Goal: Navigation & Orientation: Find specific page/section

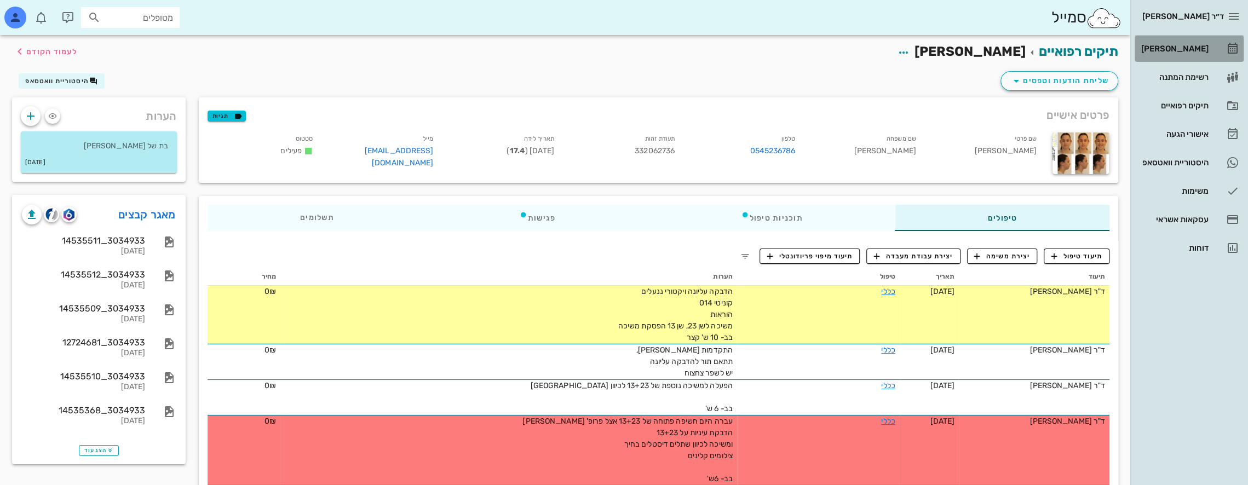
click at [1201, 40] on div "[PERSON_NAME]" at bounding box center [1174, 49] width 70 height 18
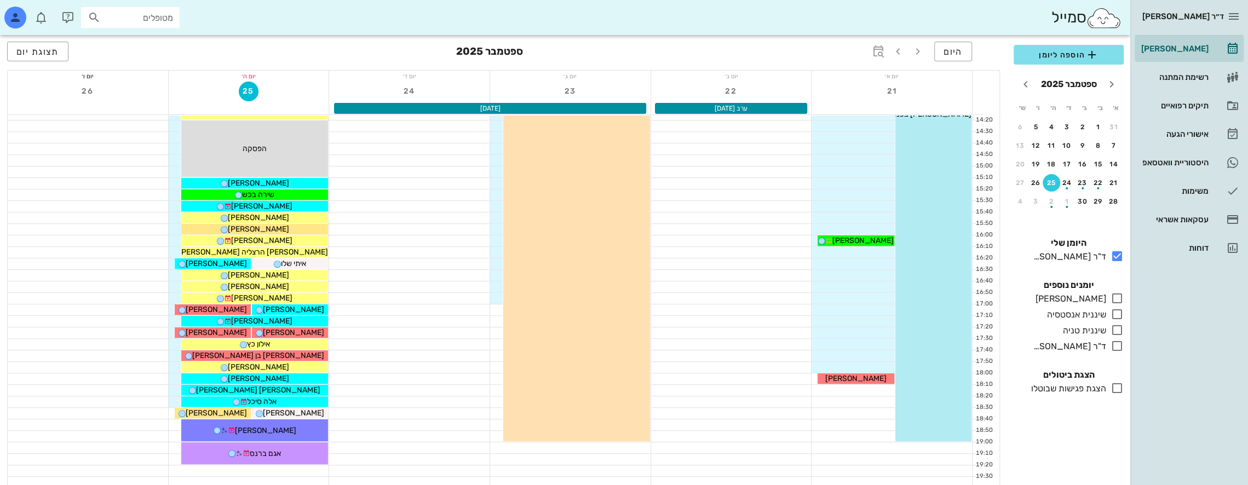
scroll to position [584, 0]
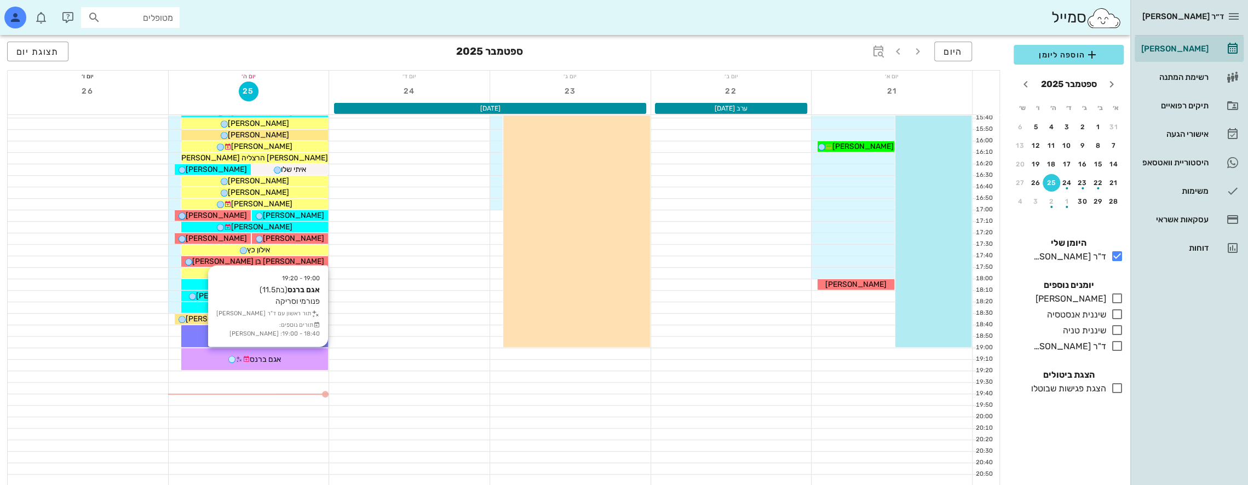
click at [289, 356] on div "אגם ברנס" at bounding box center [254, 359] width 147 height 11
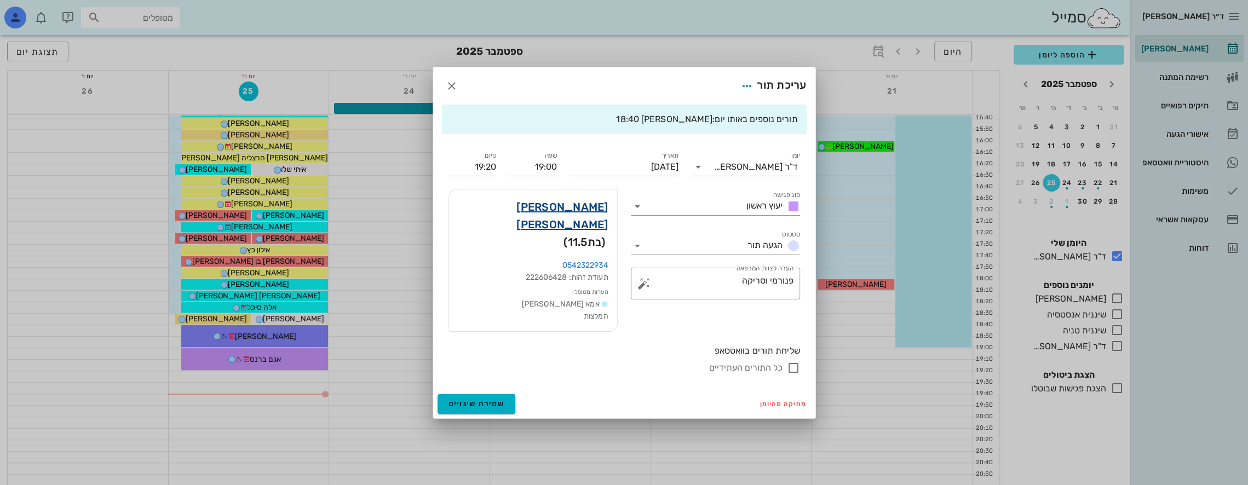
click at [582, 222] on link "[PERSON_NAME] [PERSON_NAME]" at bounding box center [533, 215] width 151 height 35
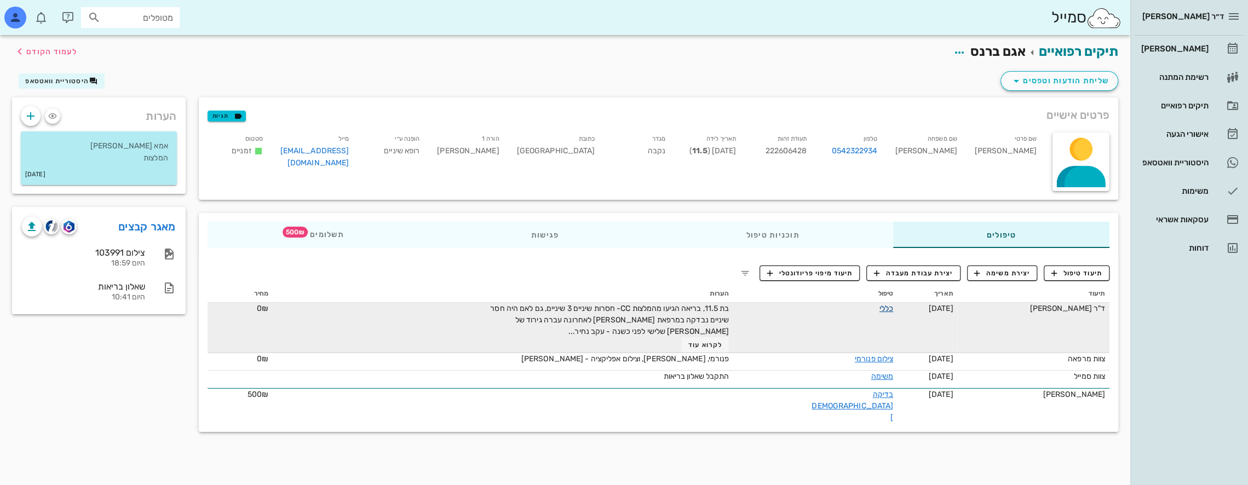
click at [879, 305] on link "כללי" at bounding box center [886, 308] width 14 height 9
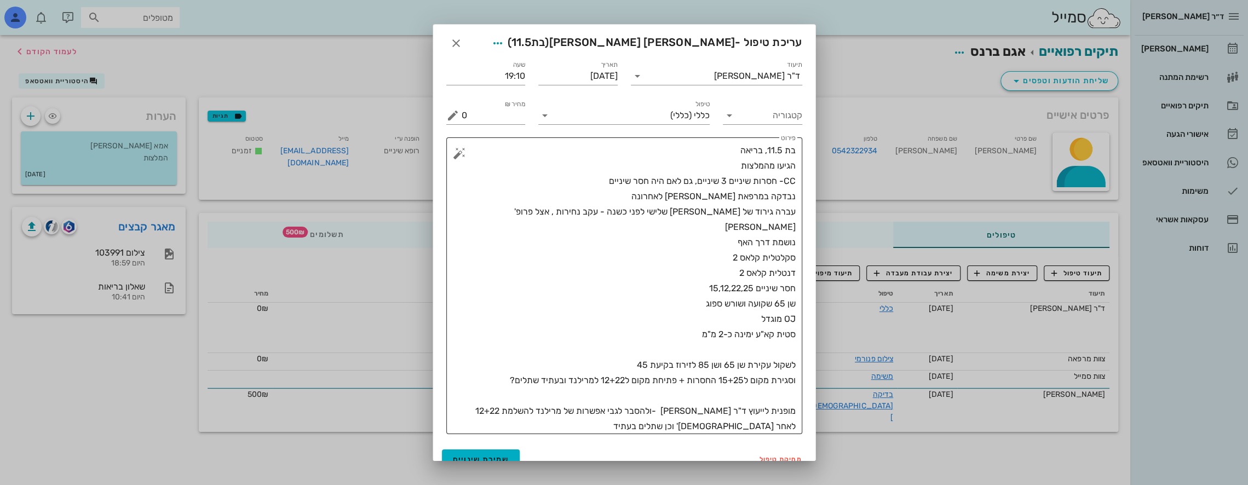
scroll to position [13, 0]
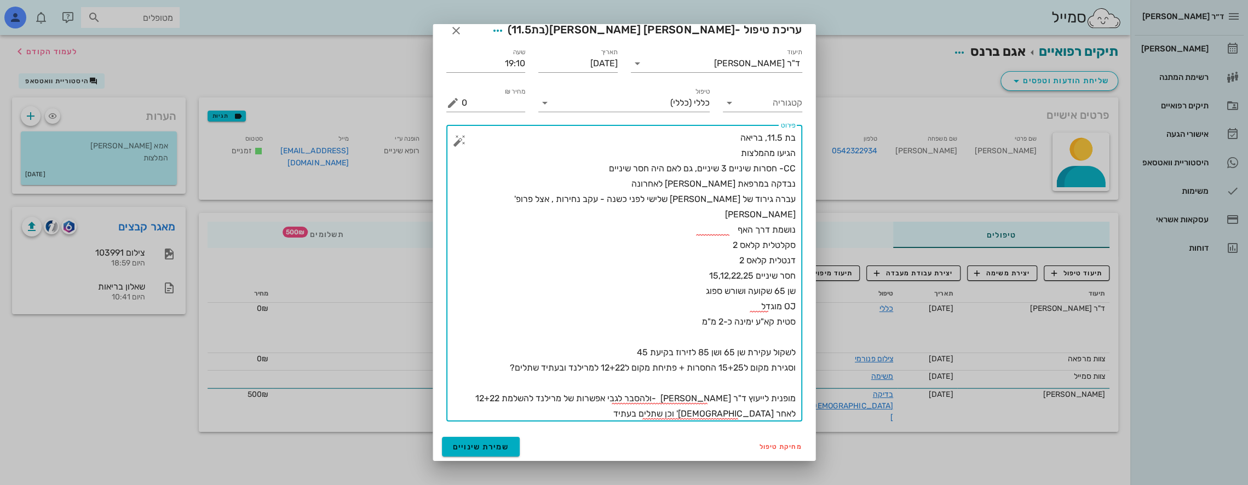
click at [692, 410] on textarea "בת 11.5, בריאה הגיעו מהמלצות CC- חסרות שיניים 3 שיניים, גם לאם היה חסר שיניים נ…" at bounding box center [629, 275] width 334 height 291
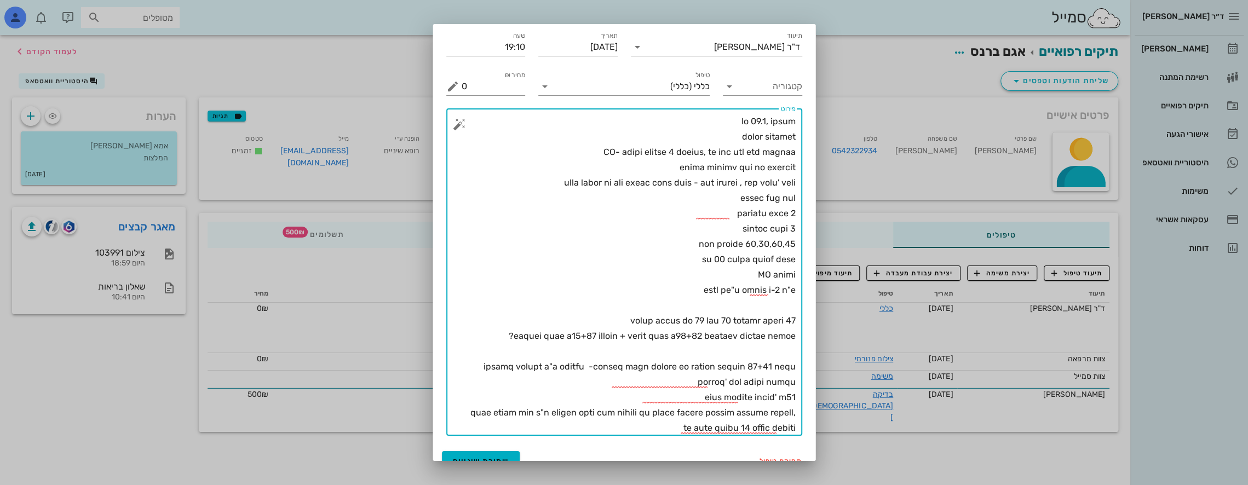
scroll to position [43, 0]
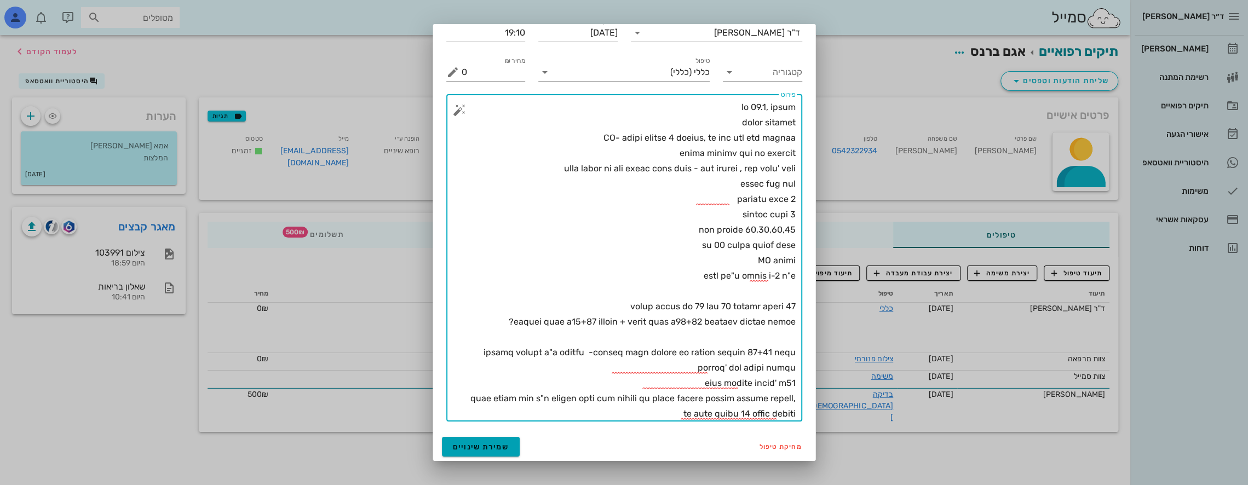
type textarea "lo 71.7, ipsum dolor sitamet CO- adipi elitse 6 doeius, te inc utl etd magnaa e…"
click at [507, 442] on span "שמירת שינויים" at bounding box center [481, 446] width 56 height 9
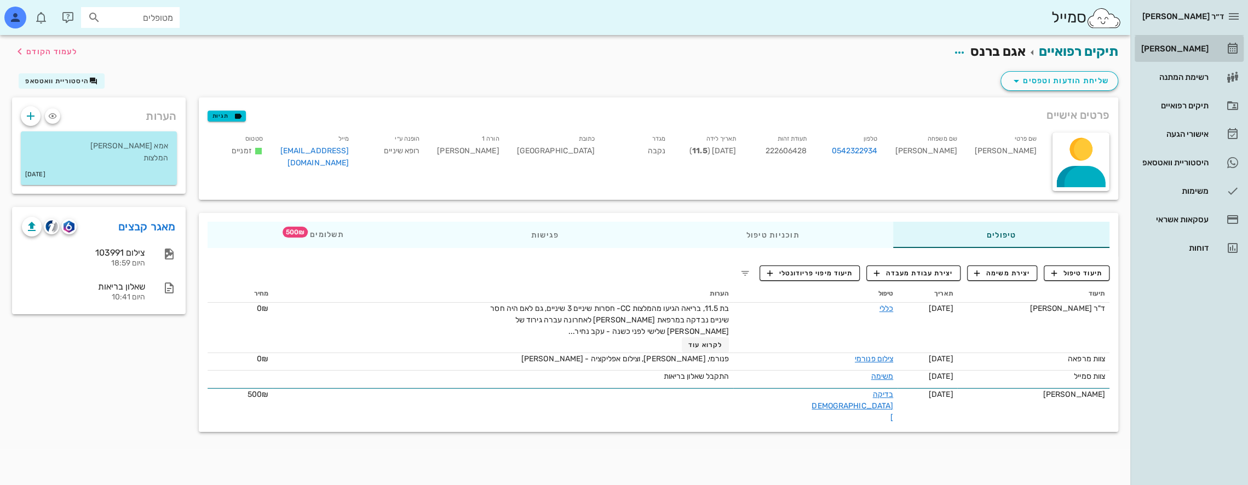
click at [1195, 48] on div "[PERSON_NAME]" at bounding box center [1174, 48] width 70 height 9
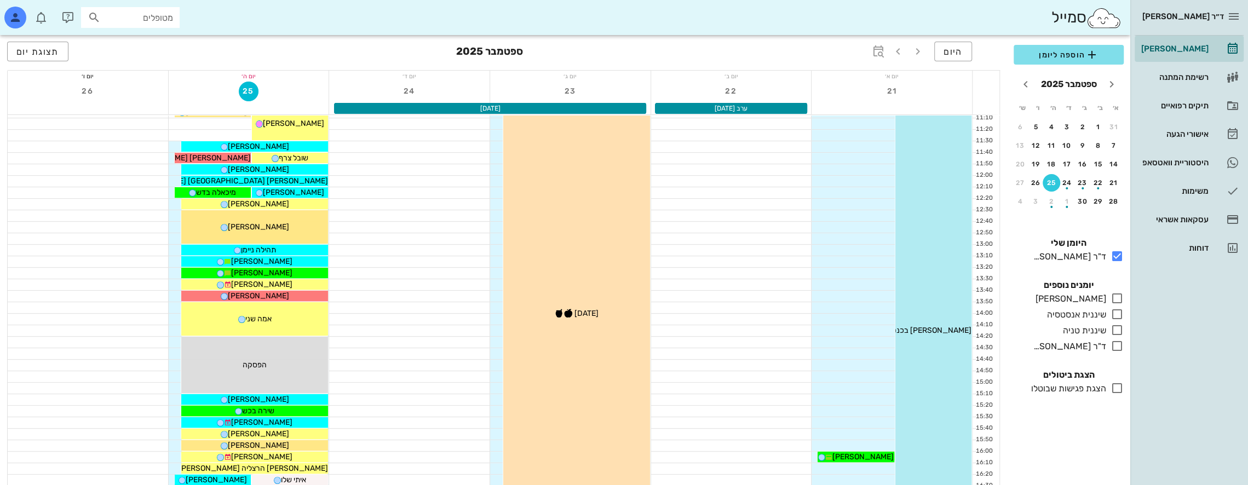
scroll to position [255, 0]
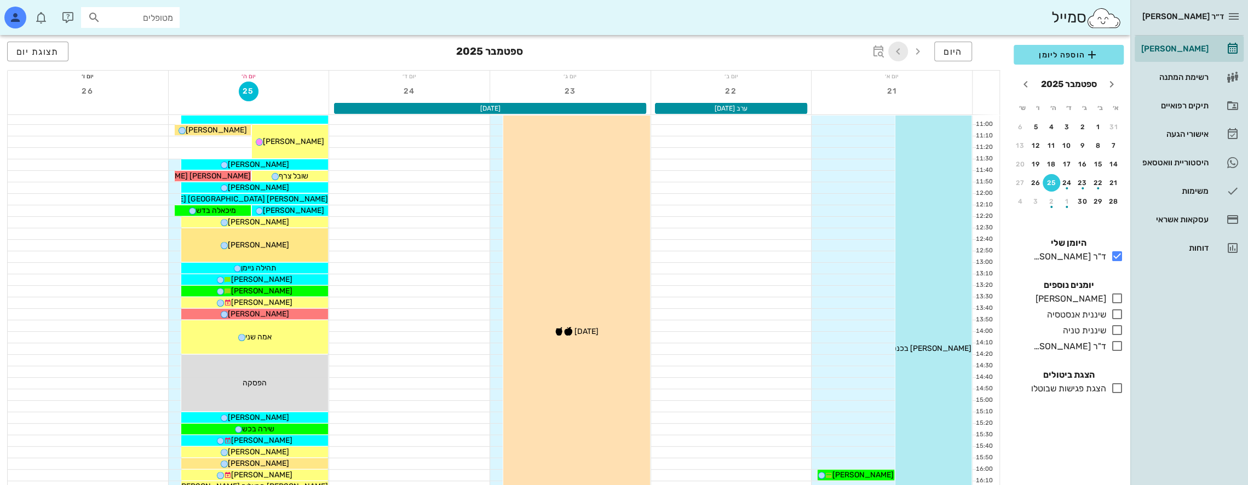
click at [899, 51] on icon "button" at bounding box center [897, 51] width 13 height 13
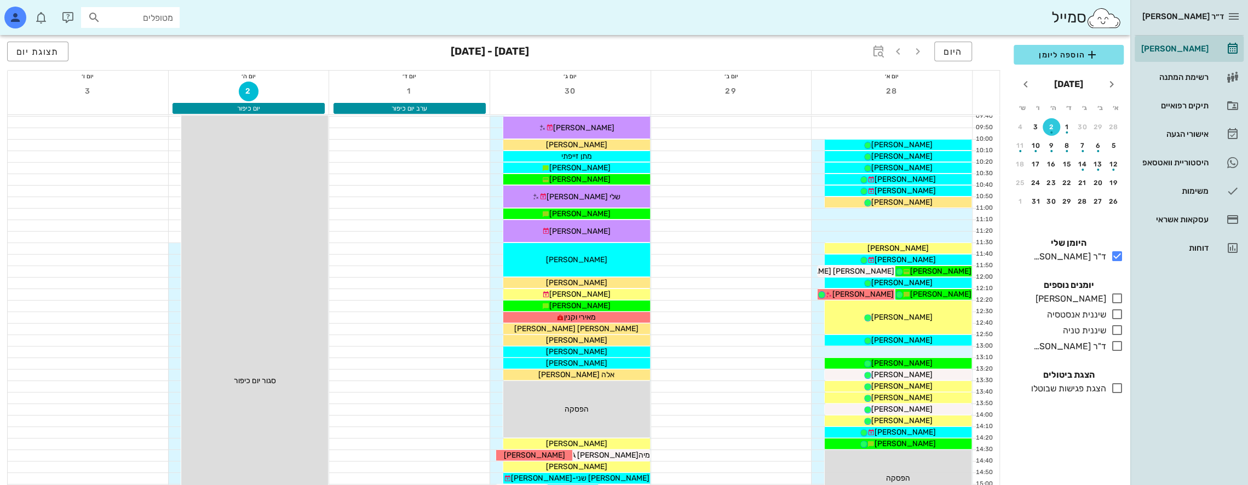
scroll to position [200, 0]
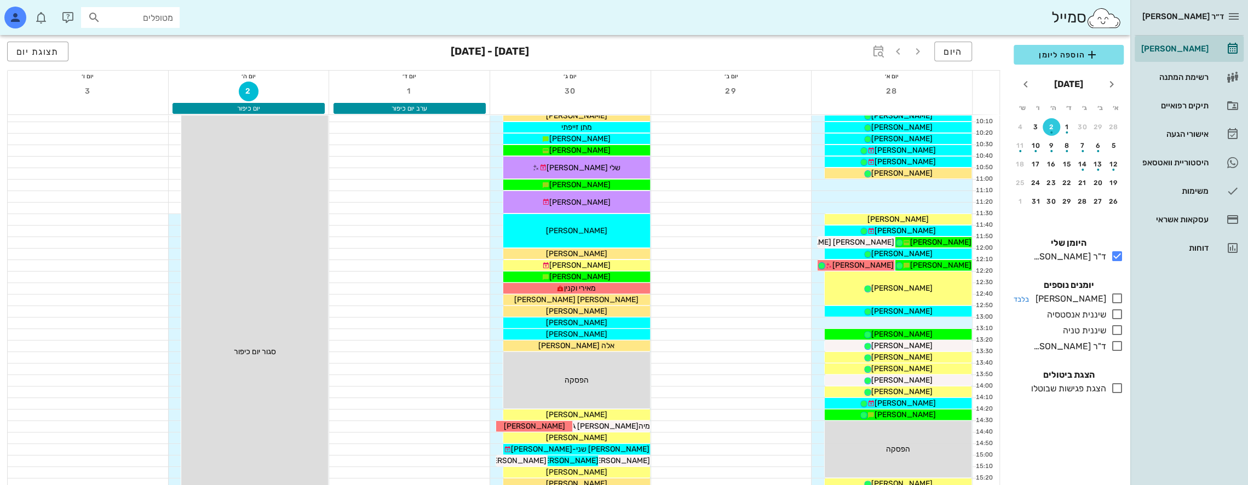
click at [1118, 296] on icon at bounding box center [1116, 298] width 13 height 13
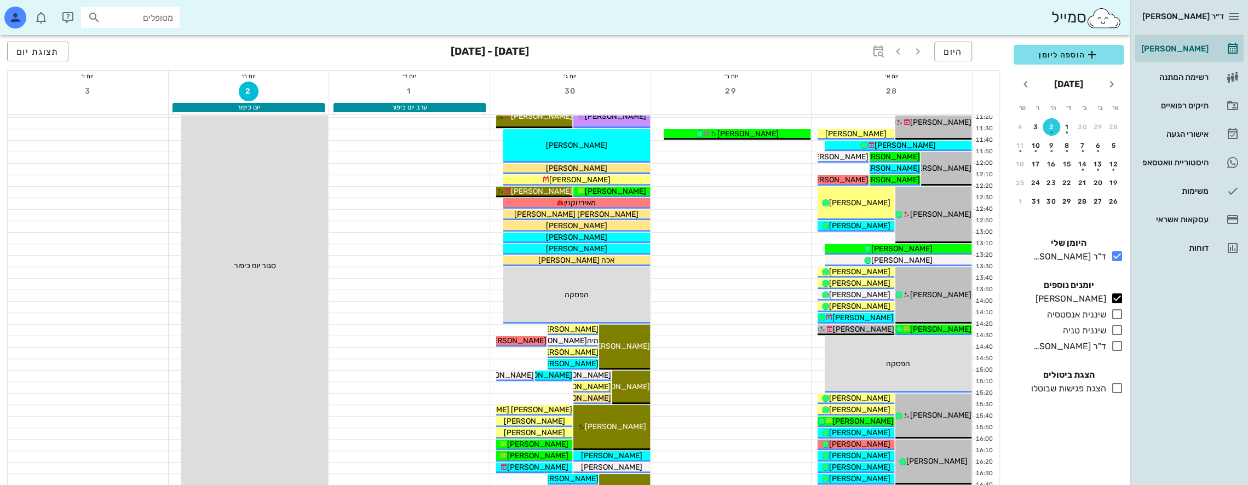
scroll to position [310, 0]
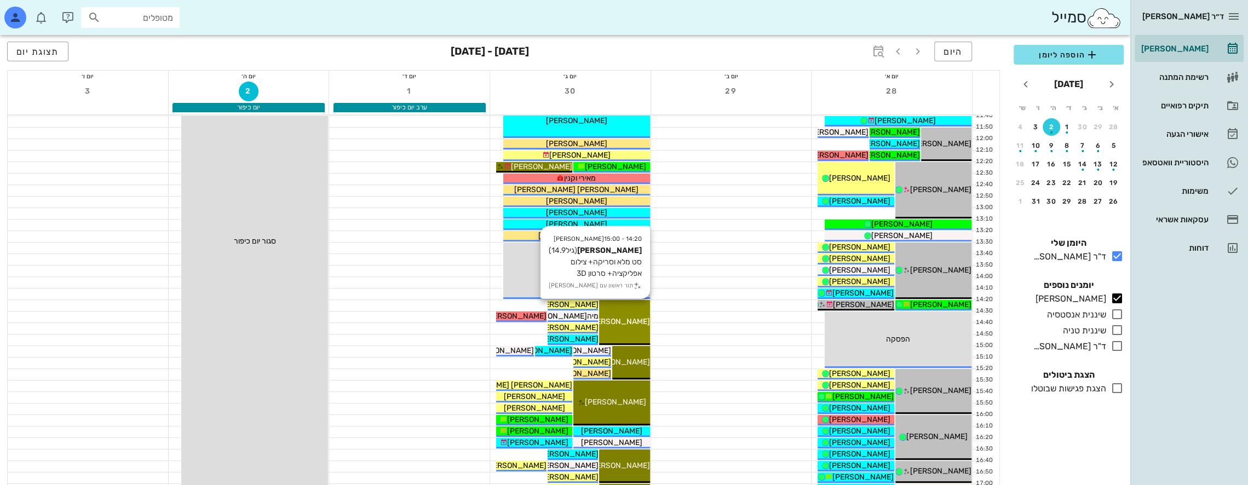
click at [630, 310] on div "14:20 - 15:00 [PERSON_NAME] [PERSON_NAME] (גיל 14.9 ) סט מלא וסריקה+ צילום אפלי…" at bounding box center [624, 322] width 50 height 45
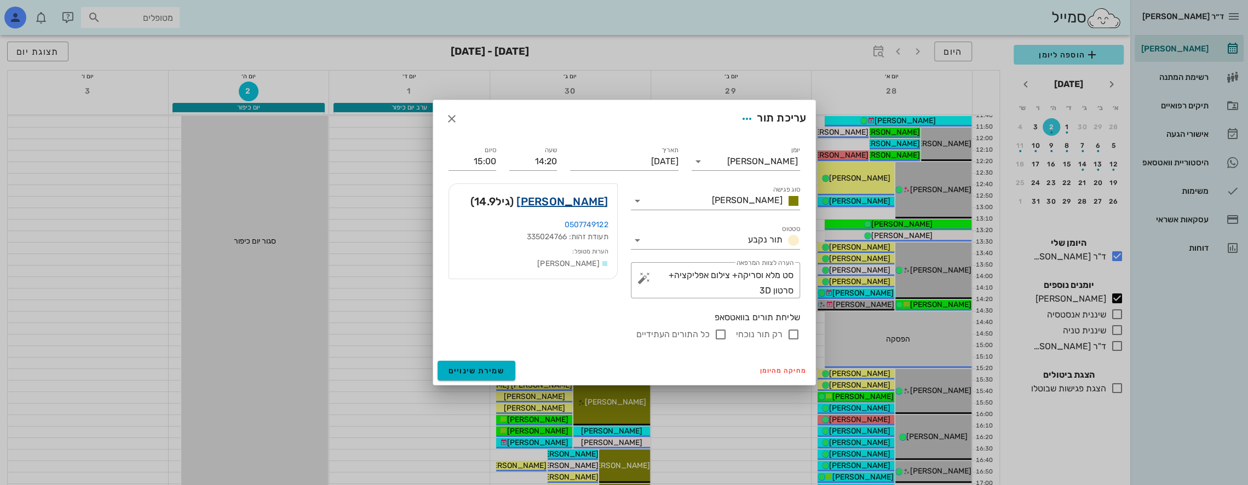
click at [600, 203] on link "[PERSON_NAME]" at bounding box center [561, 202] width 91 height 18
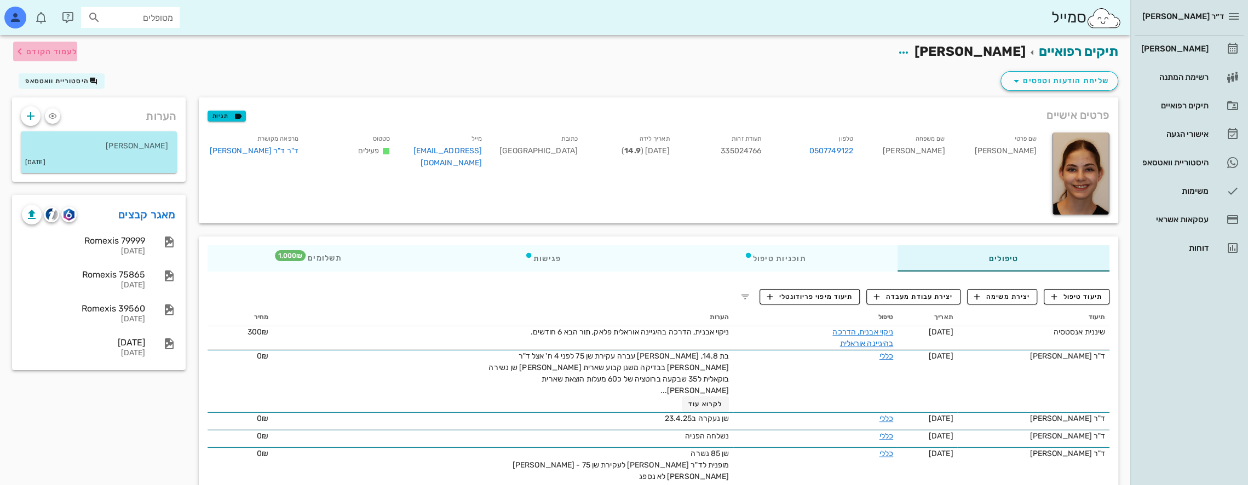
click at [34, 50] on span "לעמוד הקודם" at bounding box center [51, 51] width 51 height 9
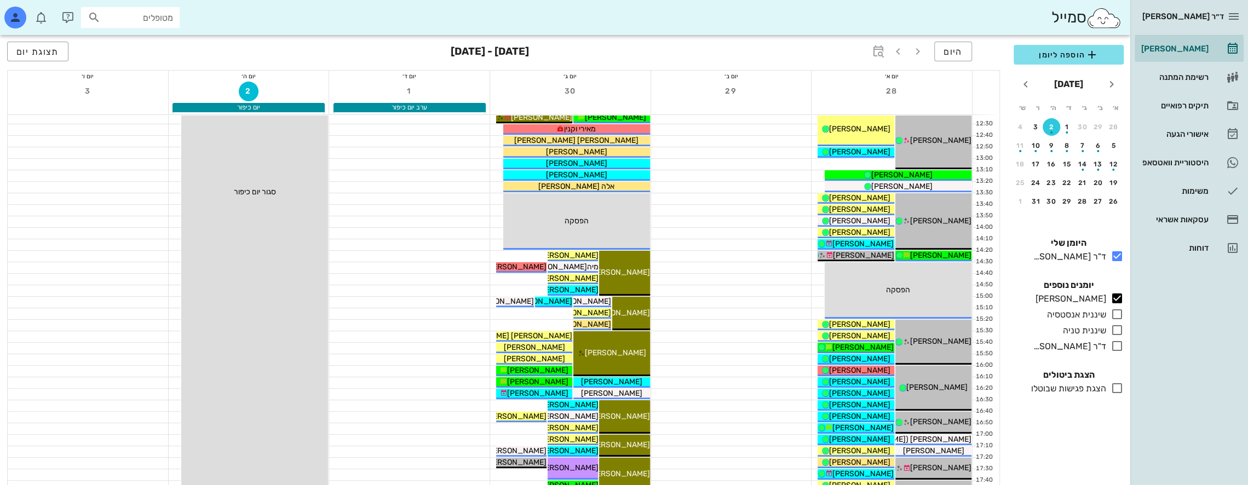
scroll to position [365, 0]
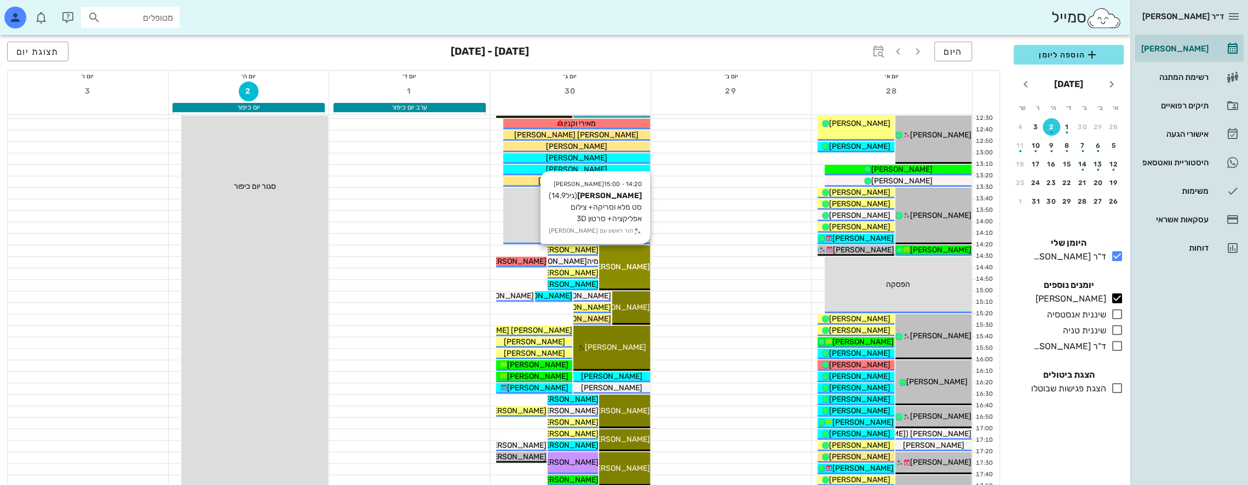
click at [641, 258] on div "14:20 - 15:00 [PERSON_NAME] [PERSON_NAME] (גיל 14.9 ) סט מלא וסריקה+ צילום אפלי…" at bounding box center [624, 267] width 50 height 45
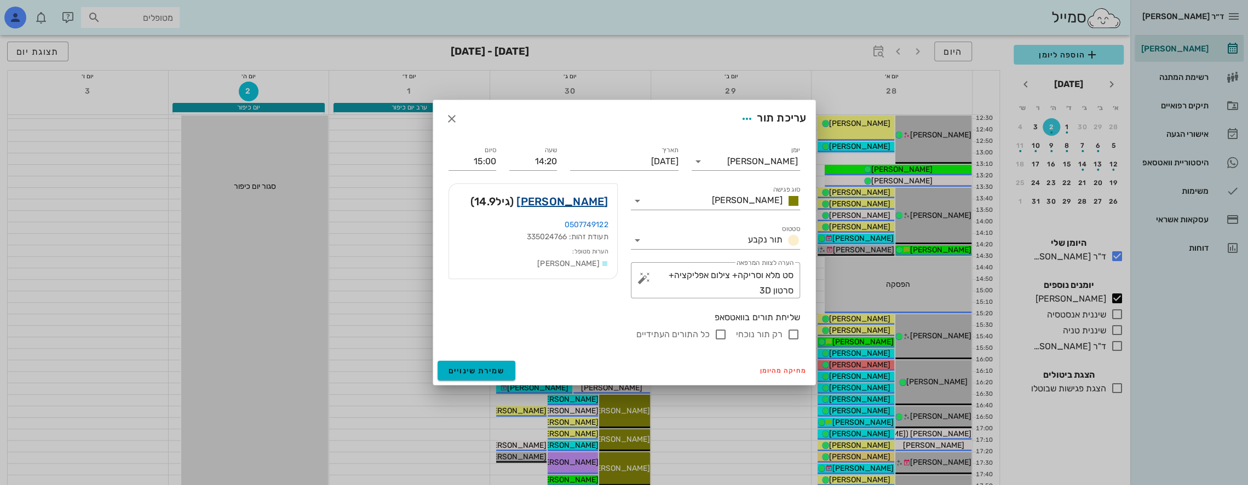
click at [597, 200] on link "[PERSON_NAME]" at bounding box center [561, 202] width 91 height 18
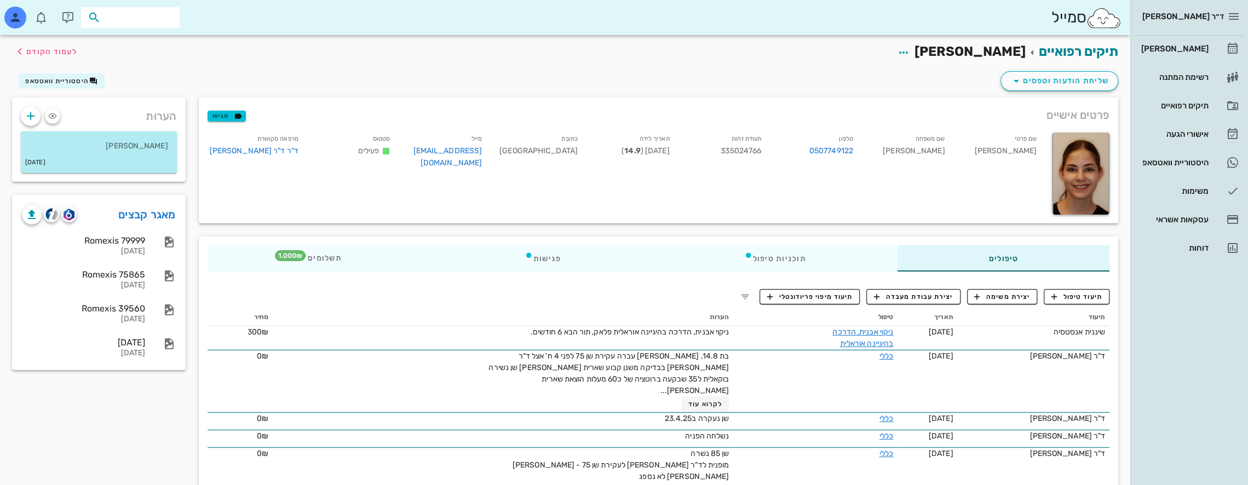
click at [165, 15] on input "text" at bounding box center [138, 17] width 70 height 14
type input "אפש"
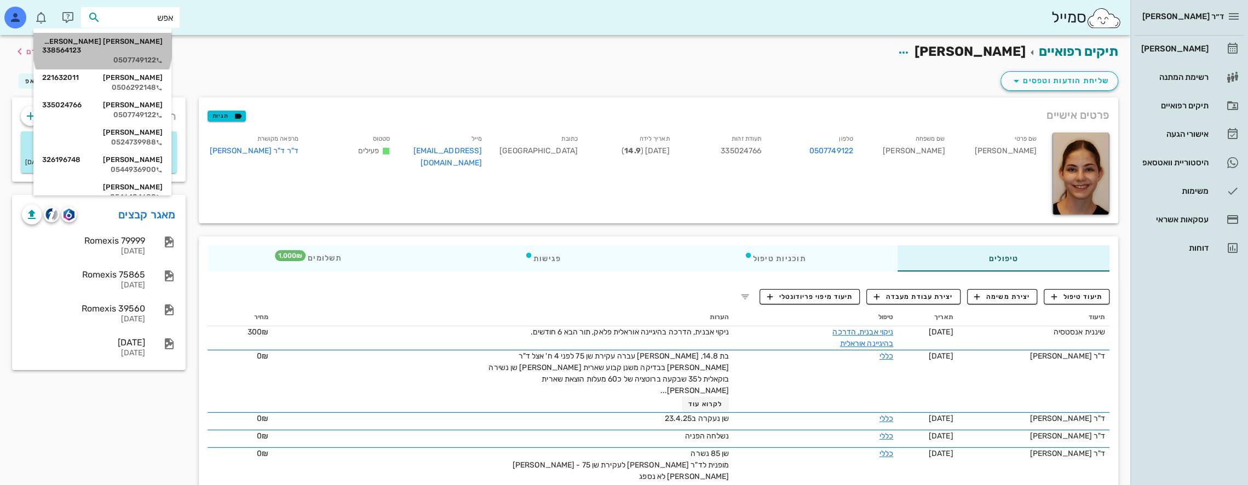
click at [139, 56] on div "0507749122" at bounding box center [102, 60] width 120 height 9
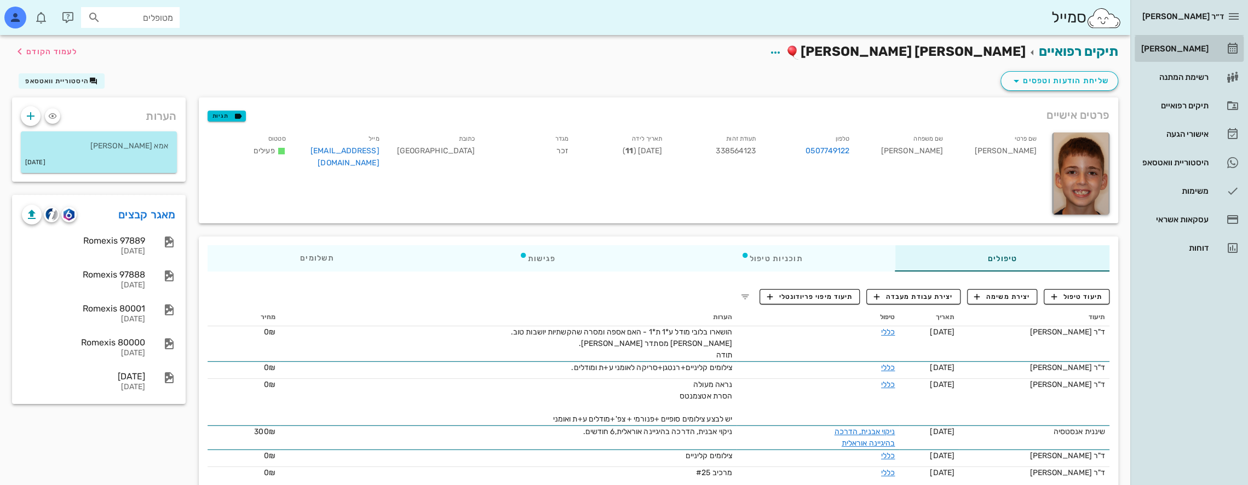
click at [1195, 44] on div "[PERSON_NAME]" at bounding box center [1174, 48] width 70 height 9
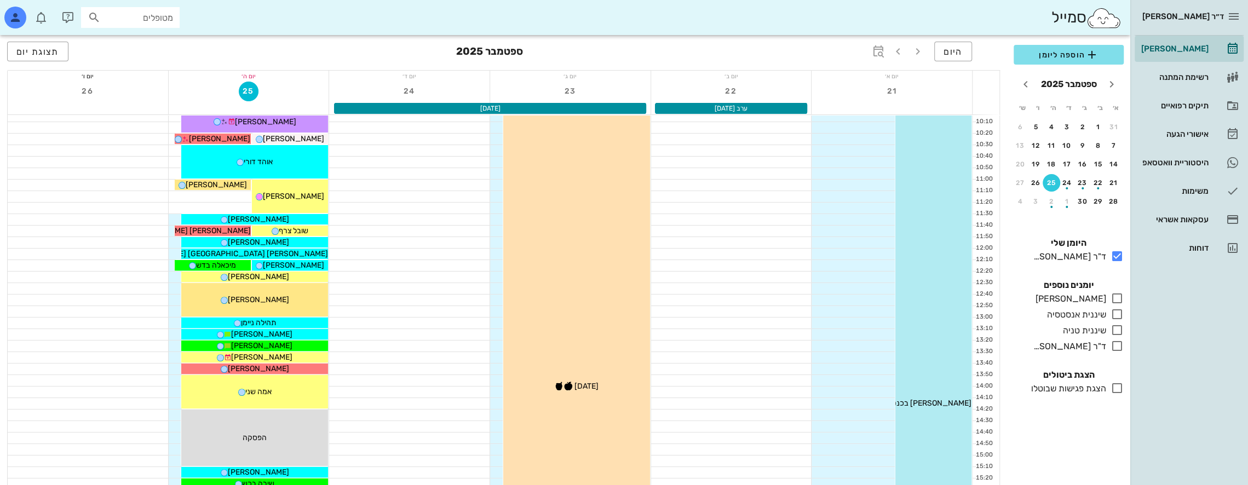
scroll to position [164, 0]
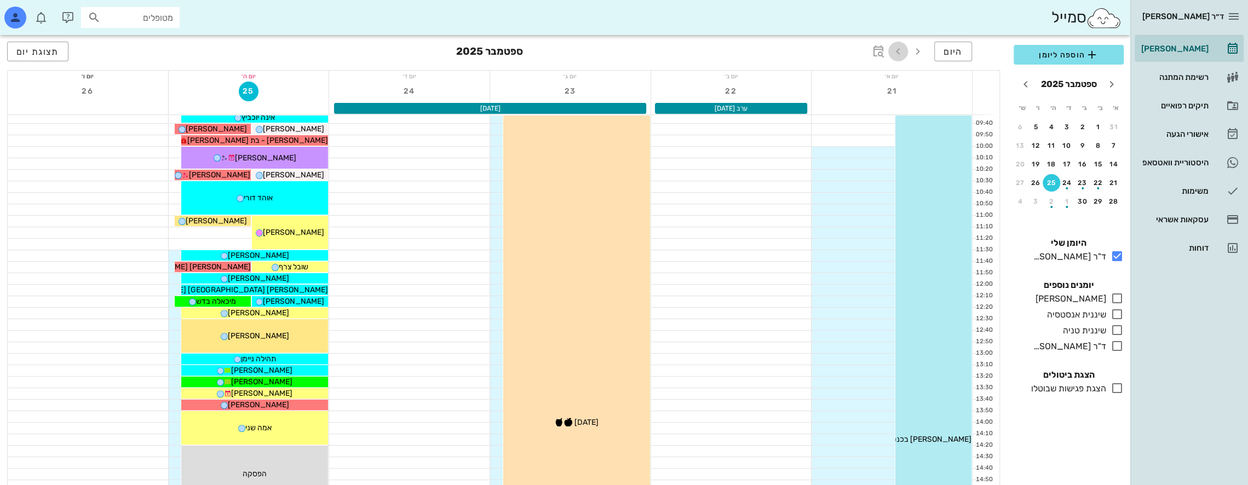
click at [903, 54] on icon "button" at bounding box center [897, 51] width 13 height 13
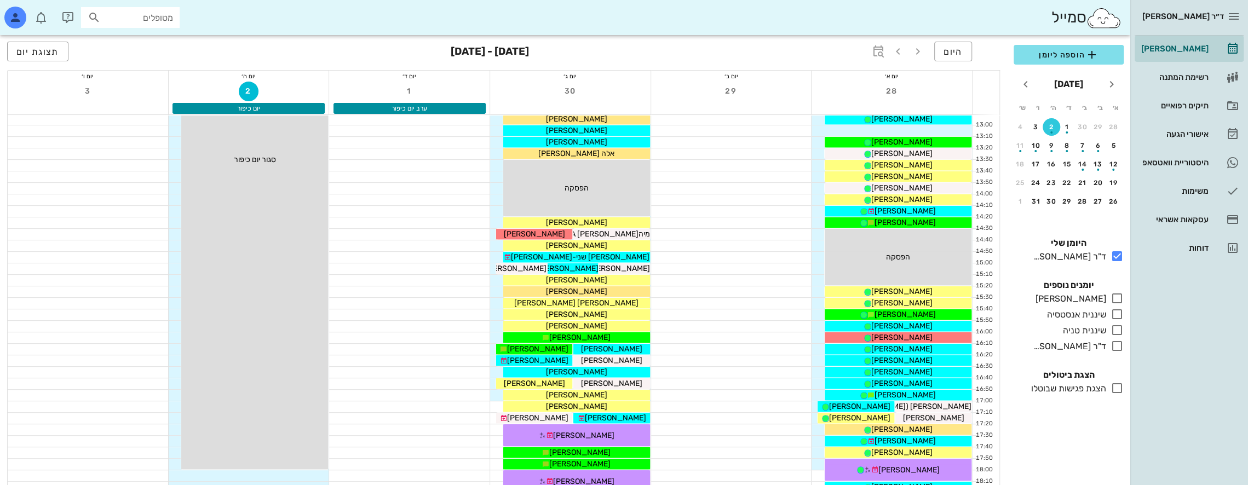
scroll to position [383, 0]
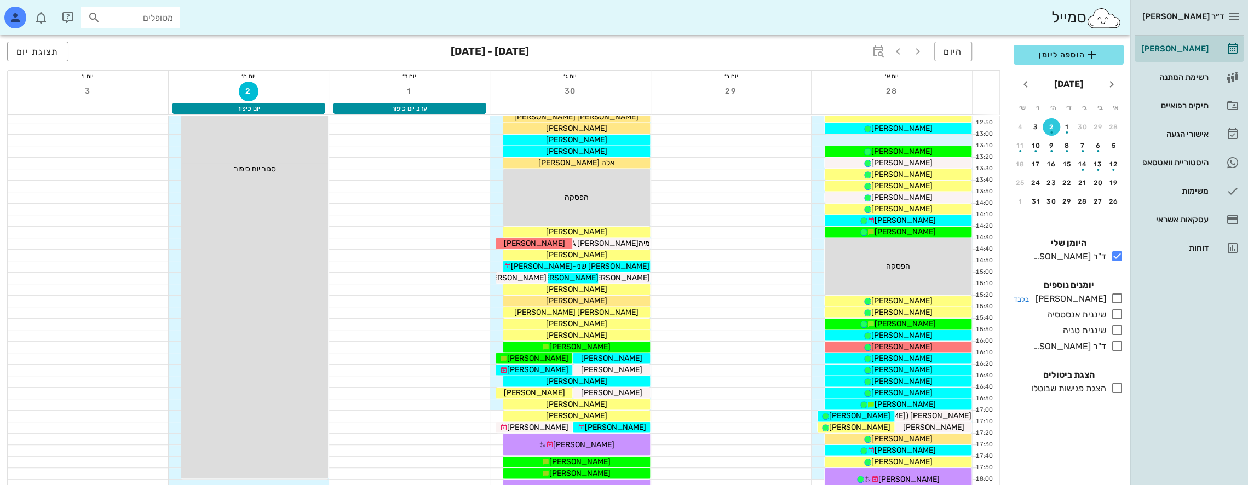
click at [1122, 295] on icon at bounding box center [1116, 298] width 13 height 13
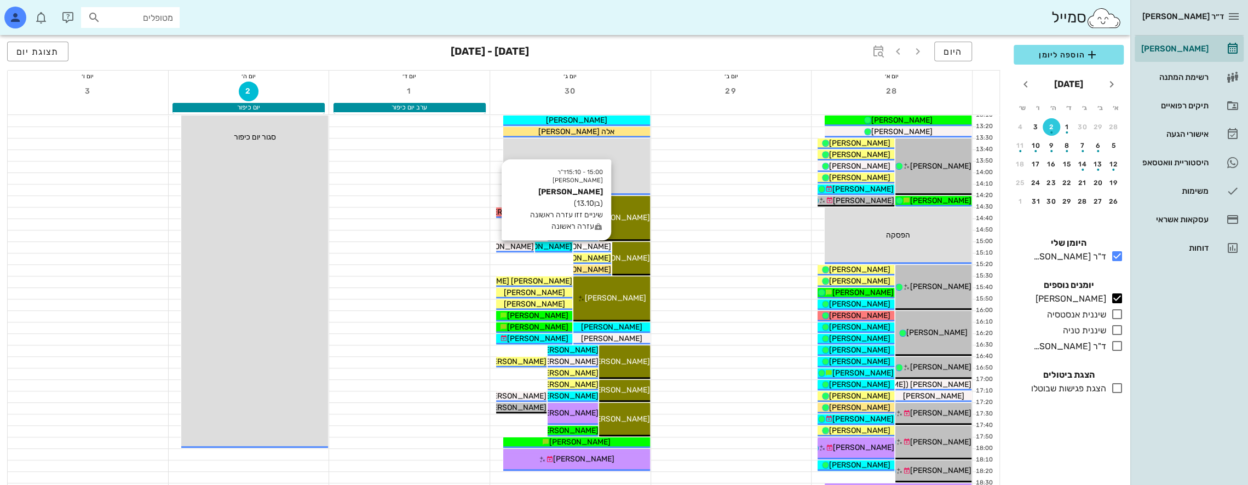
scroll to position [438, 0]
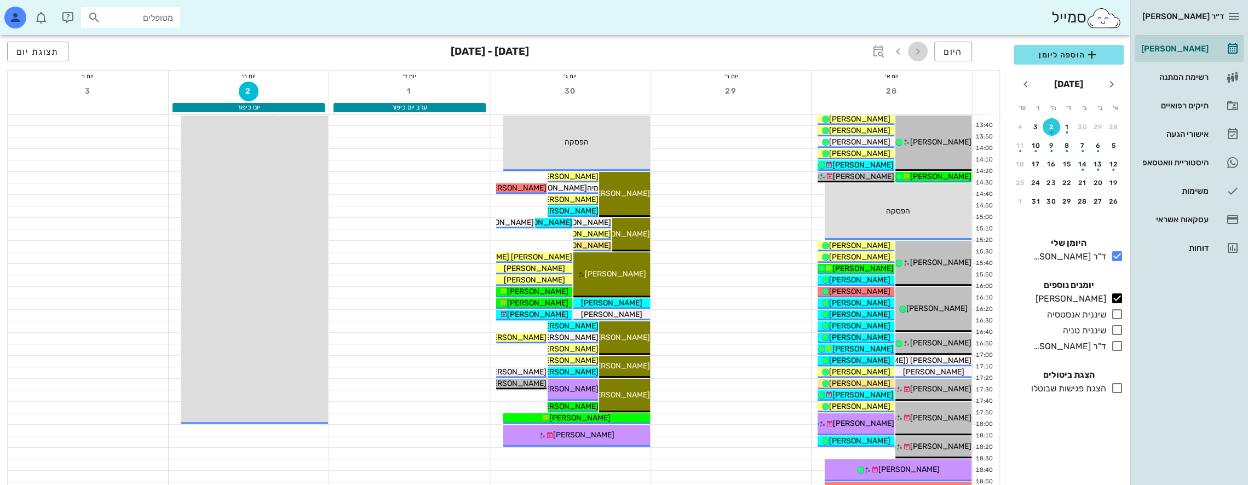
click at [918, 48] on icon "button" at bounding box center [917, 51] width 13 height 13
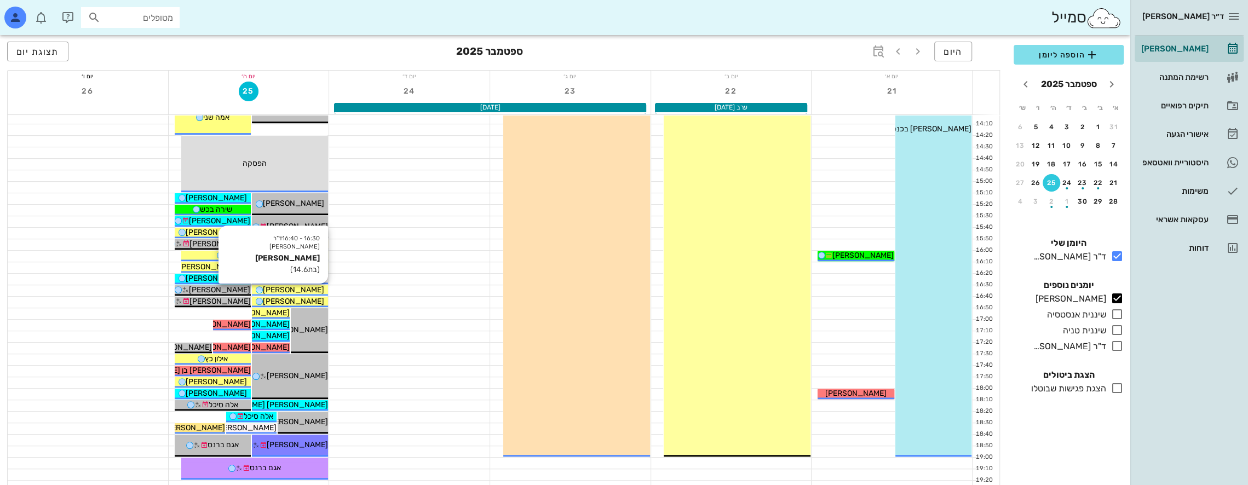
scroll to position [419, 0]
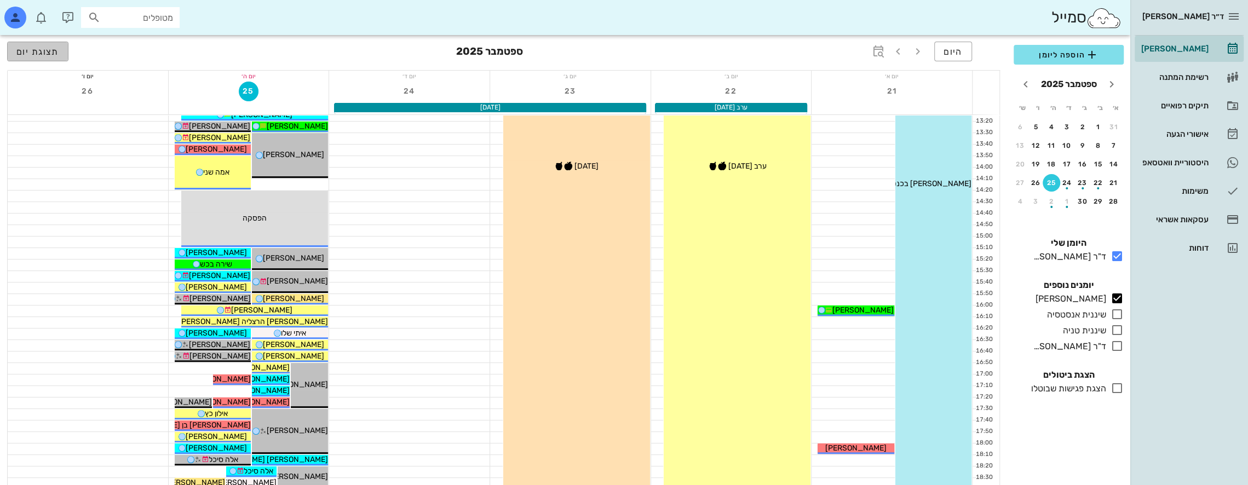
click at [23, 54] on span "תצוגת יום" at bounding box center [37, 52] width 43 height 10
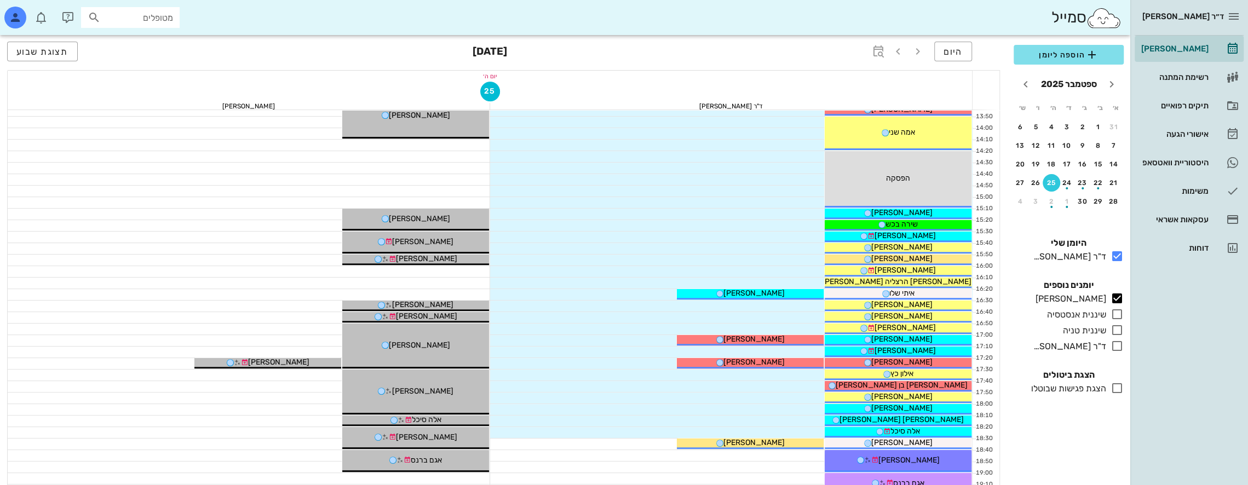
scroll to position [426, 0]
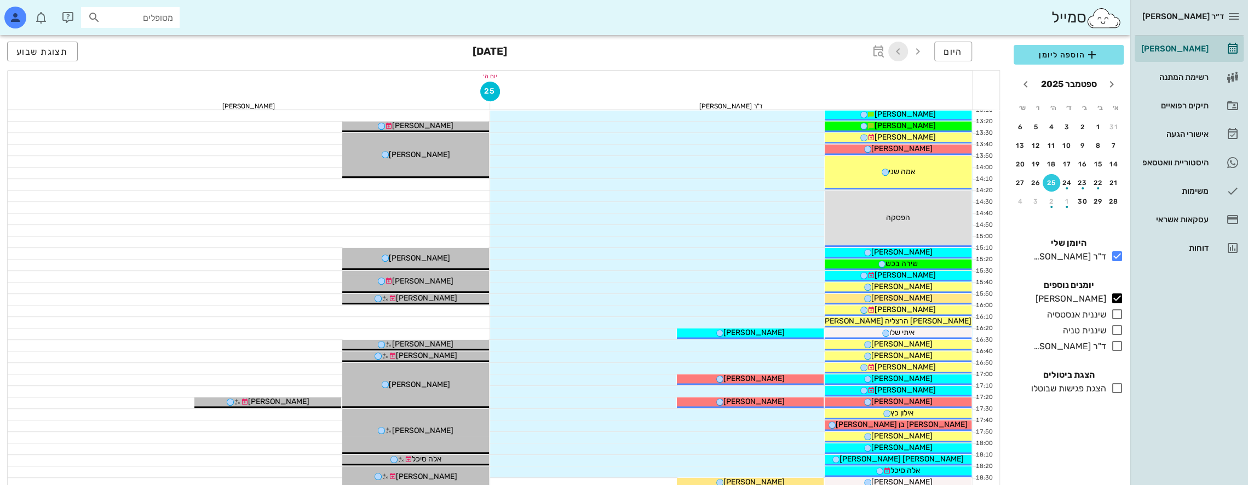
click at [896, 49] on icon "button" at bounding box center [897, 51] width 13 height 13
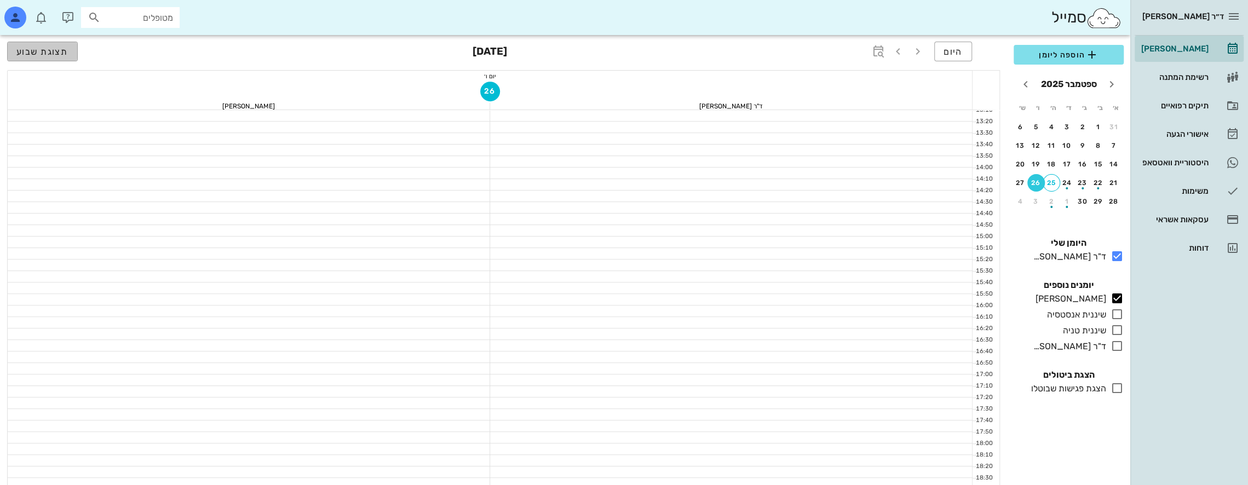
click at [42, 51] on span "תצוגת שבוע" at bounding box center [42, 52] width 52 height 10
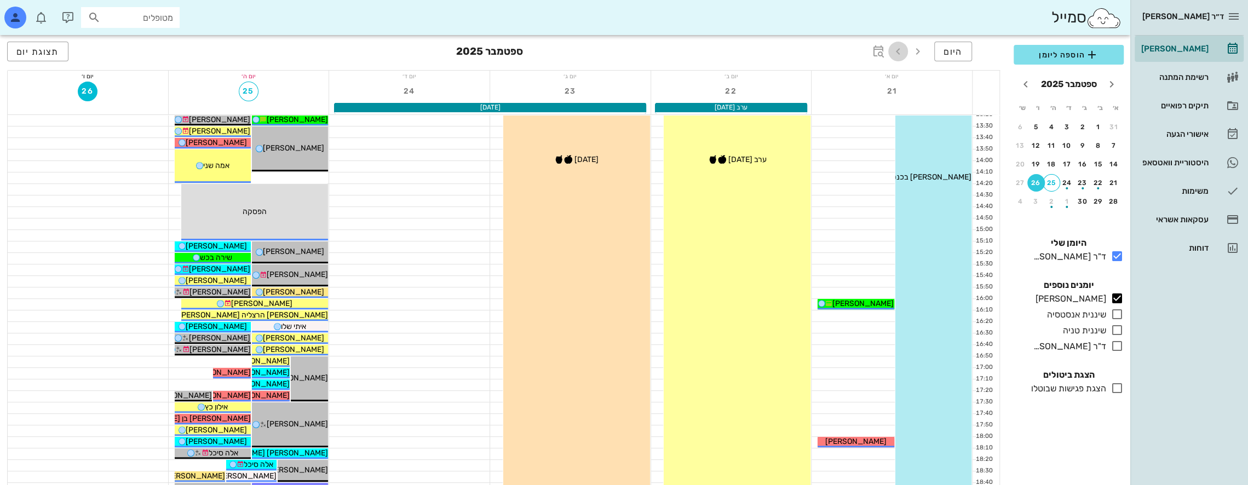
click at [898, 50] on icon "button" at bounding box center [897, 51] width 13 height 13
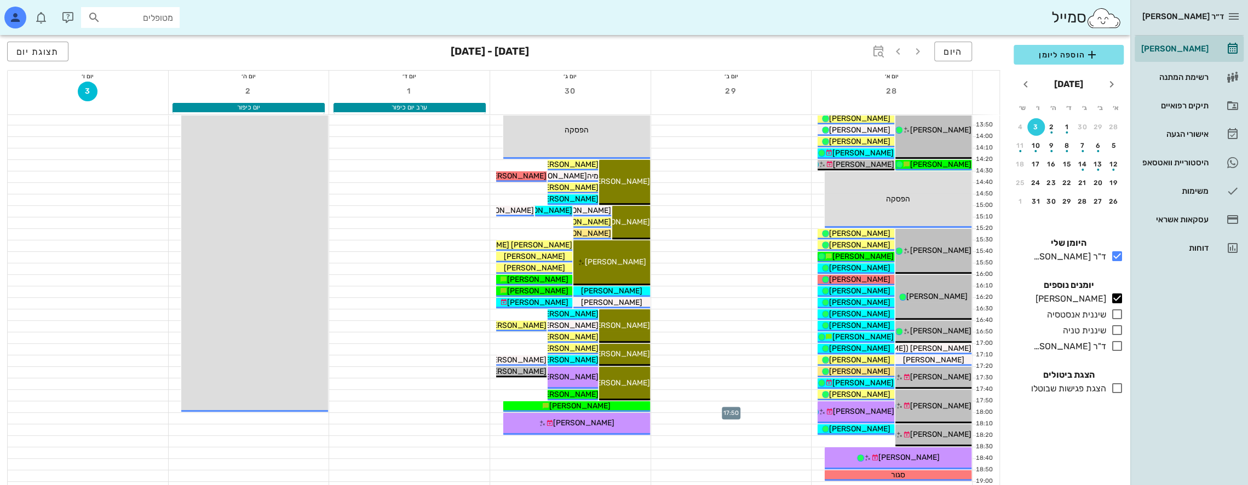
scroll to position [419, 0]
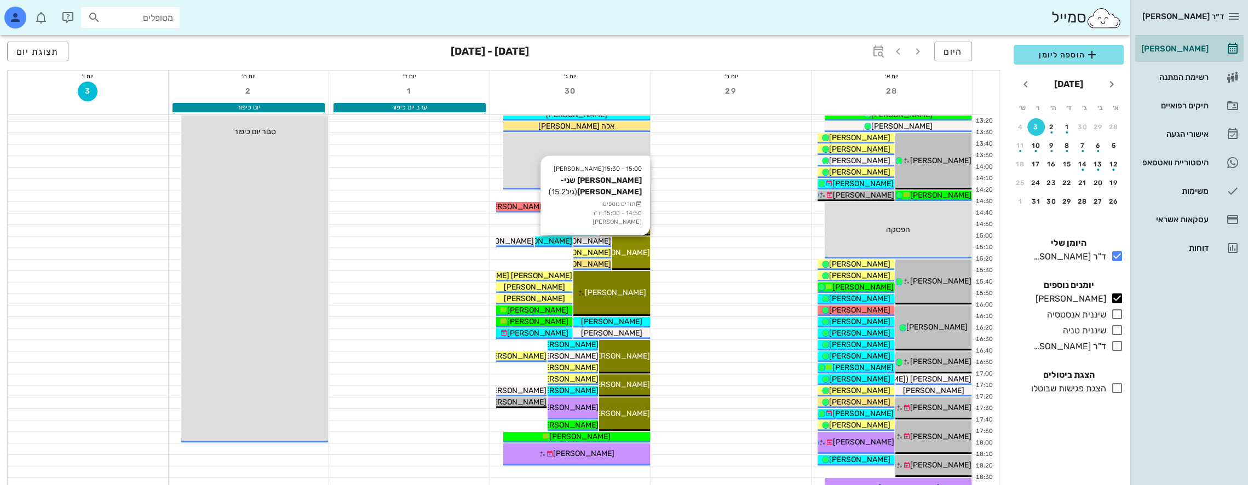
click at [646, 243] on div "15:00 - 15:30 יומן מרפאה [PERSON_NAME] שני-[PERSON_NAME] (גיל 15.2 ) תורים נוספ…" at bounding box center [631, 253] width 38 height 33
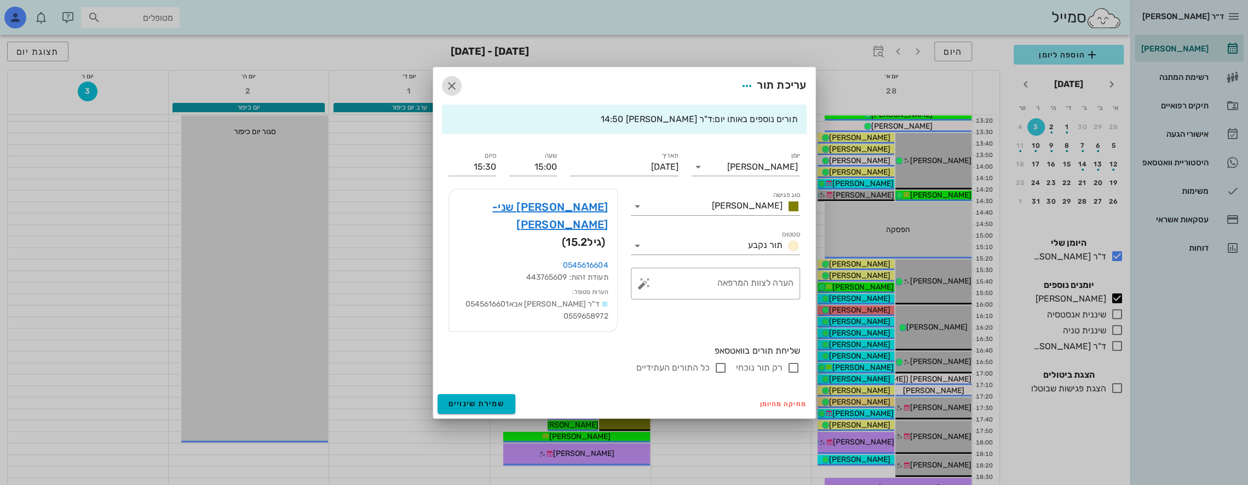
click at [459, 93] on span "button" at bounding box center [452, 85] width 20 height 13
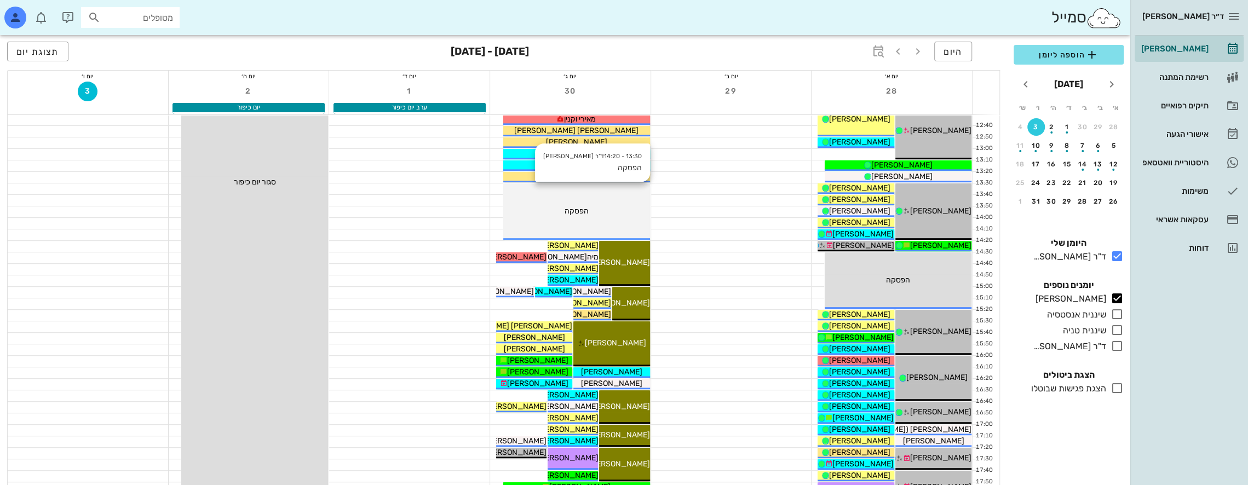
scroll to position [365, 0]
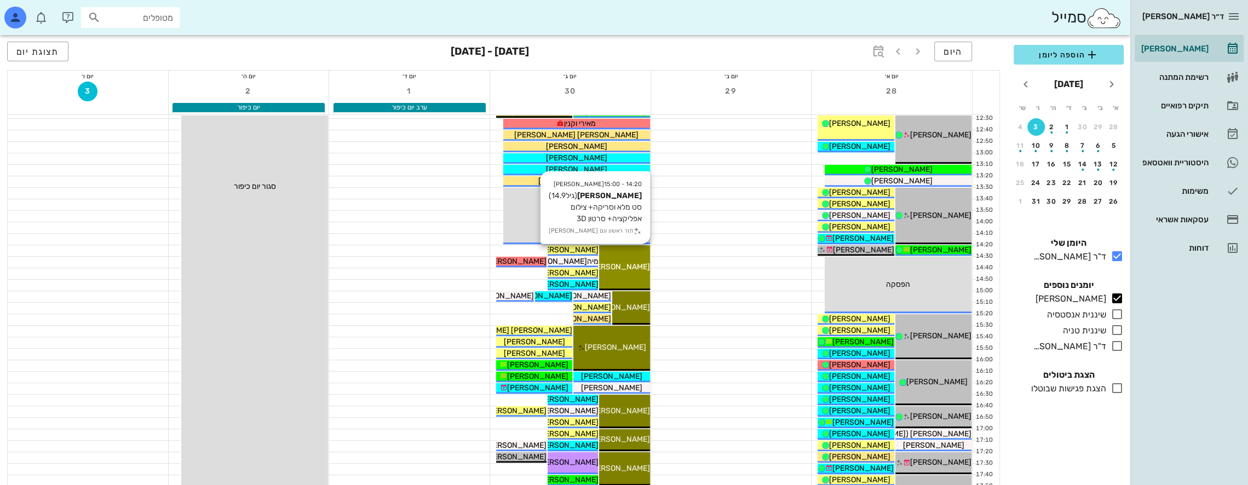
click at [639, 262] on span "[PERSON_NAME]" at bounding box center [619, 266] width 61 height 9
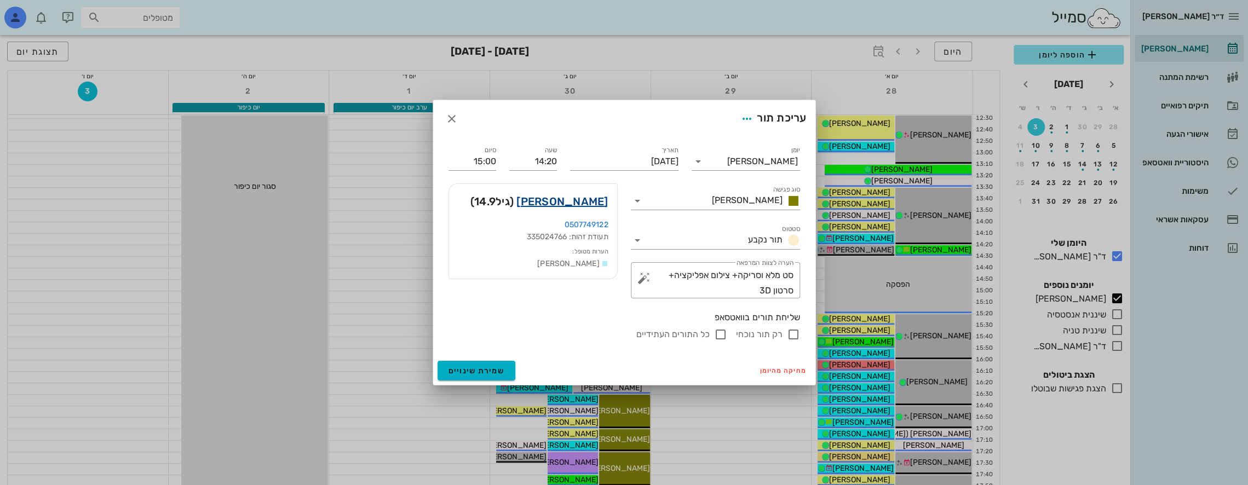
click at [598, 200] on link "[PERSON_NAME]" at bounding box center [561, 202] width 91 height 18
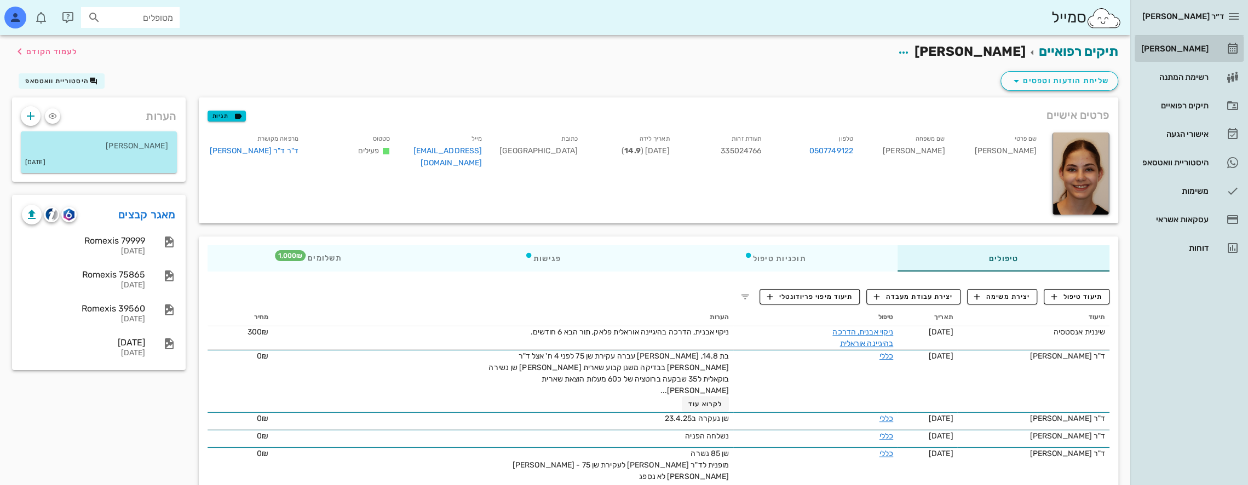
click at [1195, 43] on div "[PERSON_NAME]" at bounding box center [1174, 49] width 70 height 18
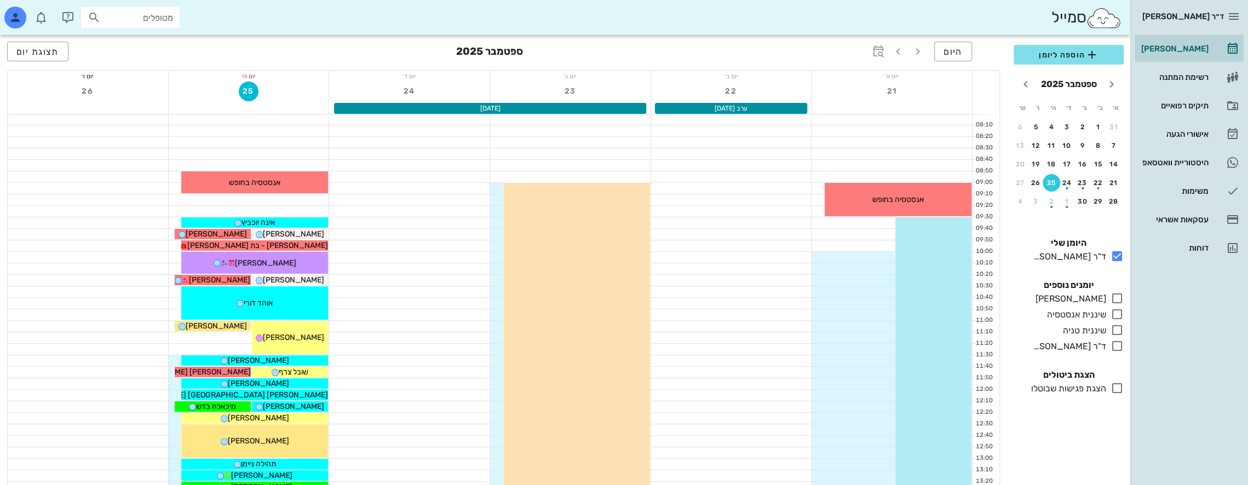
scroll to position [55, 0]
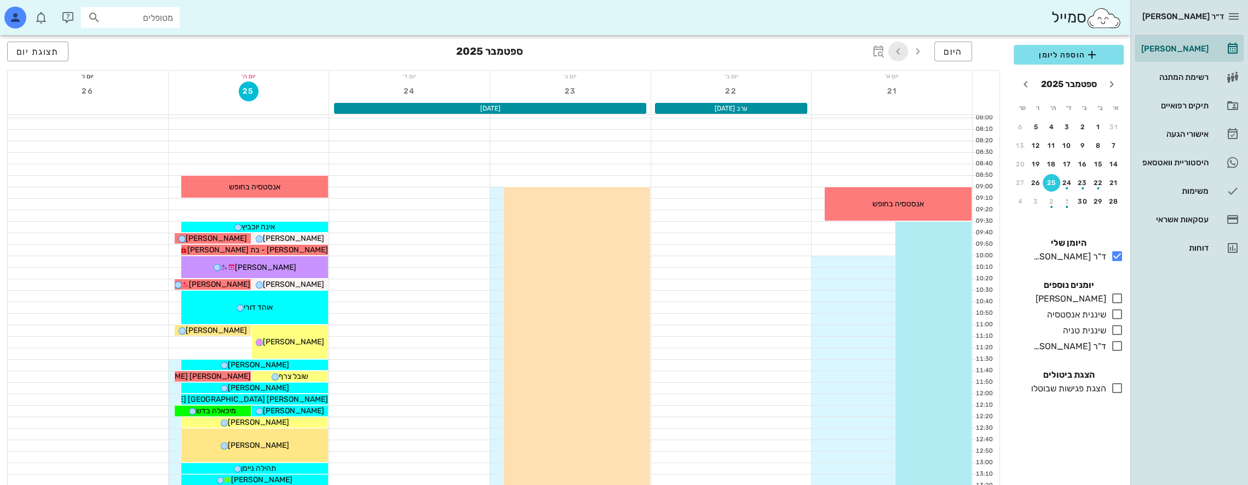
click at [902, 53] on icon "button" at bounding box center [897, 51] width 13 height 13
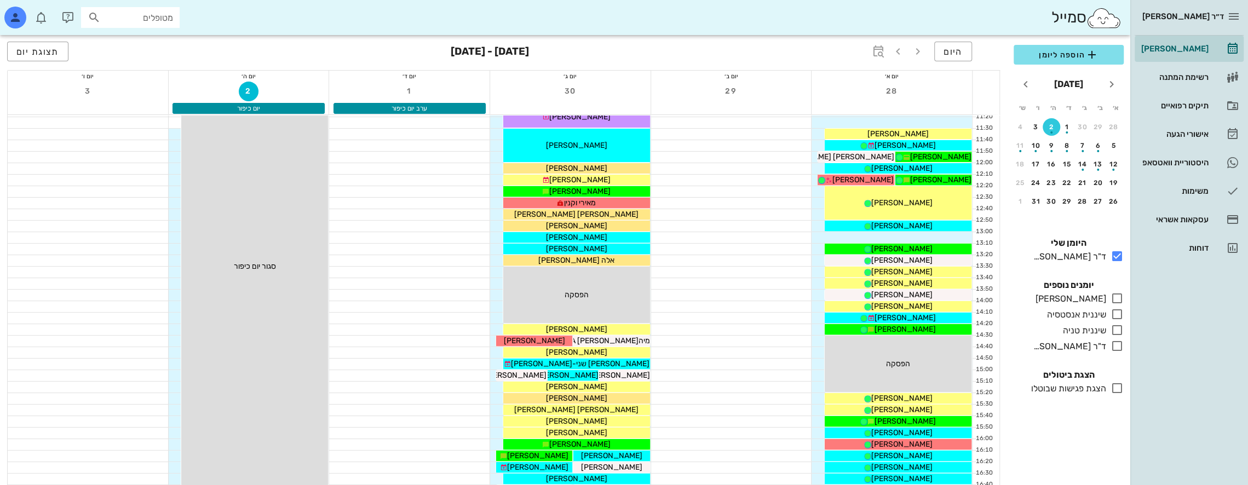
scroll to position [274, 0]
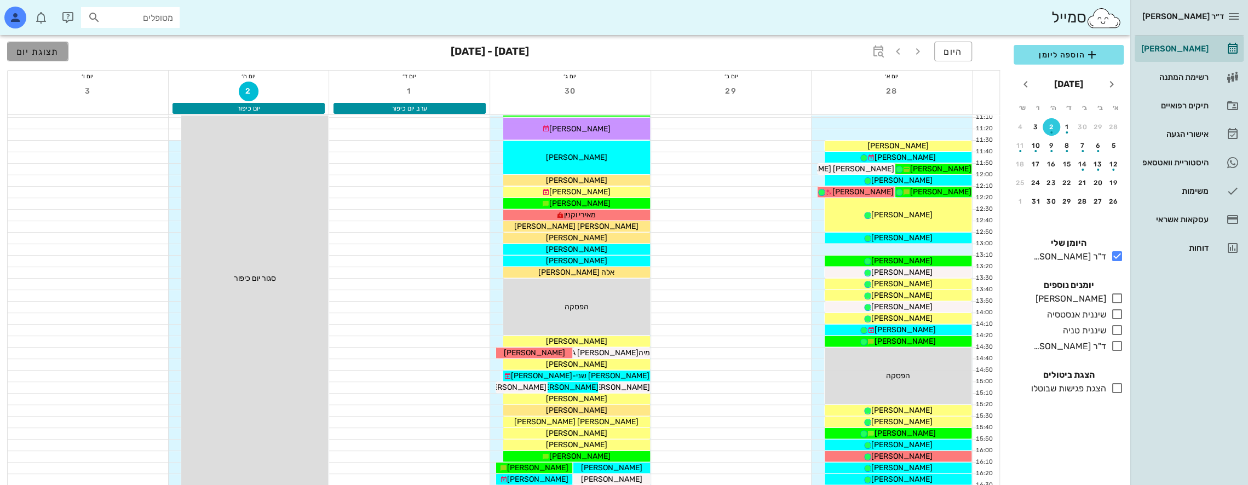
click at [38, 49] on span "תצוגת יום" at bounding box center [37, 52] width 43 height 10
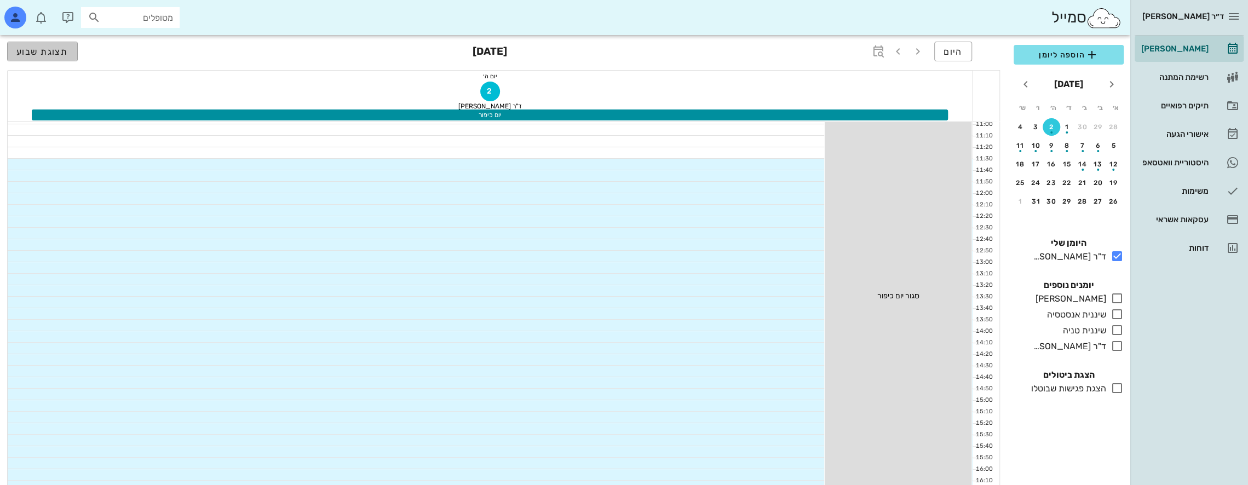
click at [38, 49] on span "תצוגת שבוע" at bounding box center [42, 52] width 52 height 10
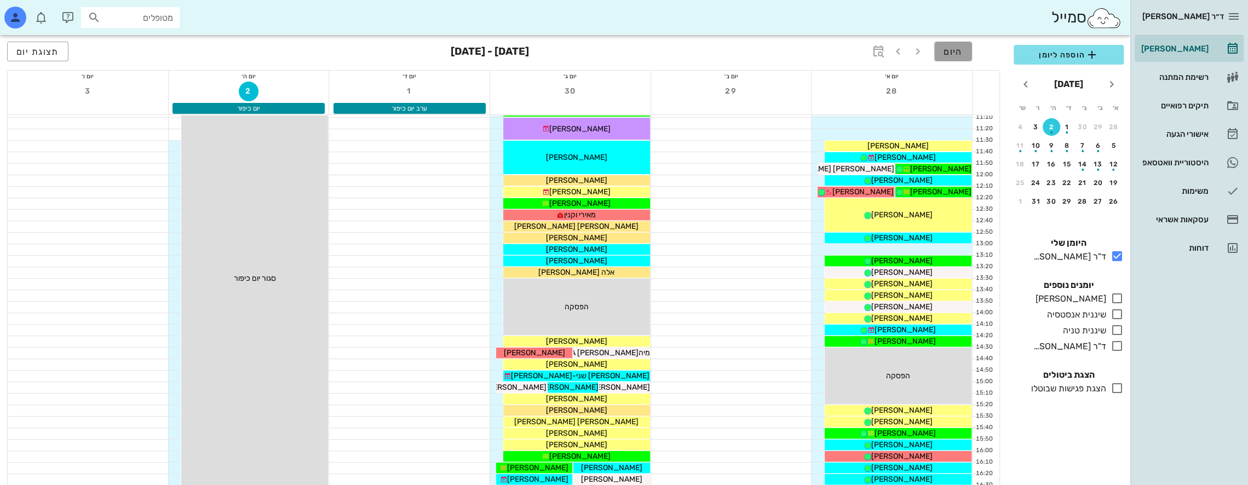
click at [966, 48] on button "היום" at bounding box center [953, 52] width 38 height 20
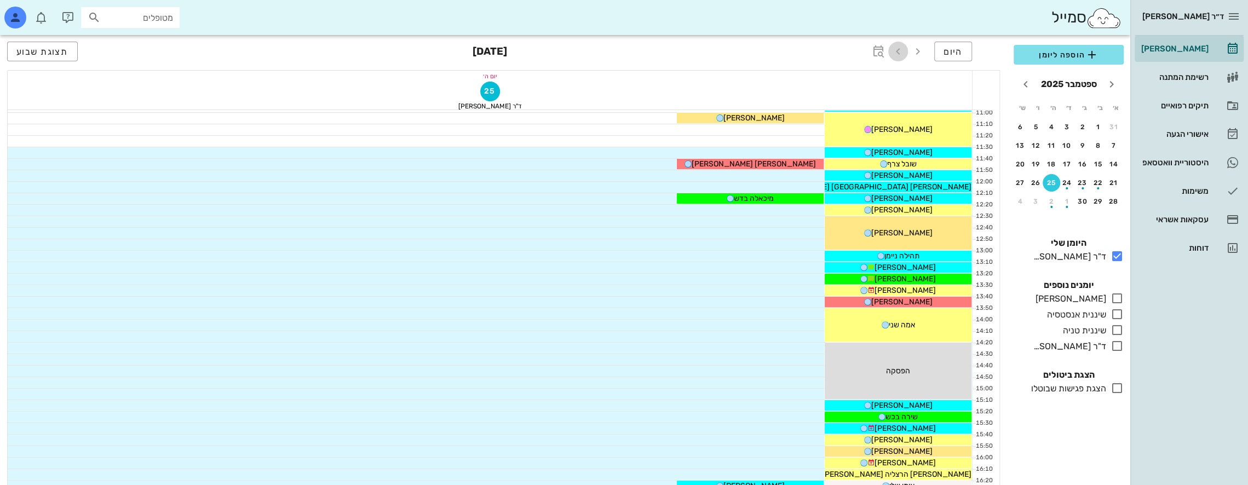
click at [897, 51] on icon "button" at bounding box center [897, 51] width 13 height 13
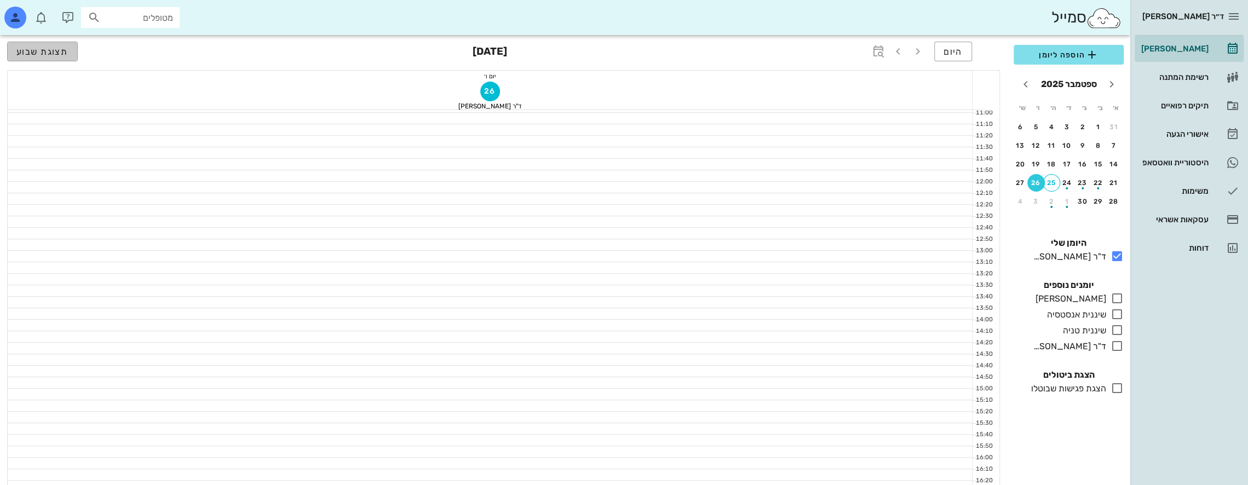
click at [63, 50] on span "תצוגת שבוע" at bounding box center [42, 52] width 52 height 10
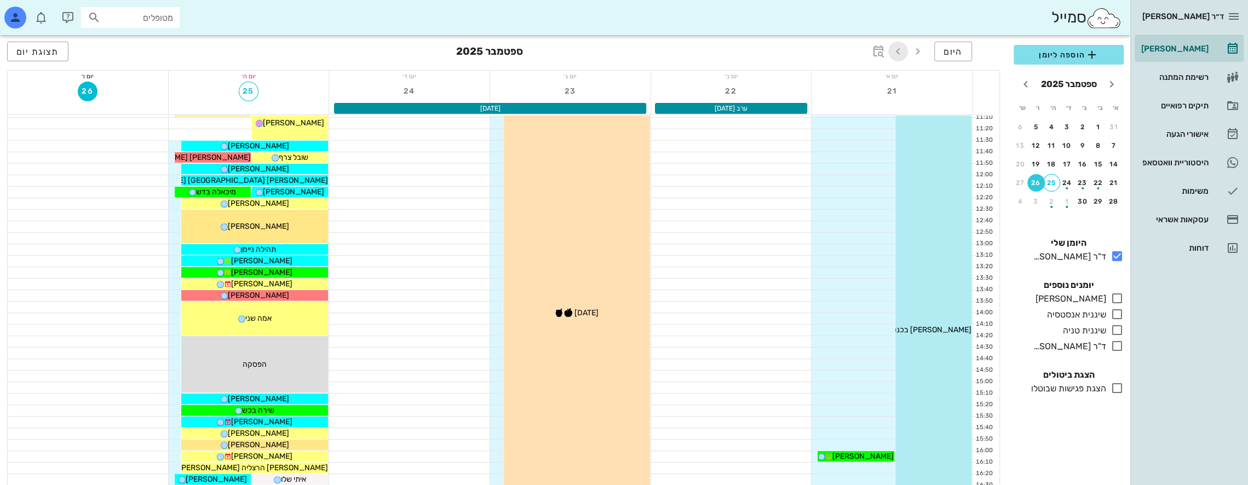
click at [903, 49] on icon "button" at bounding box center [897, 51] width 13 height 13
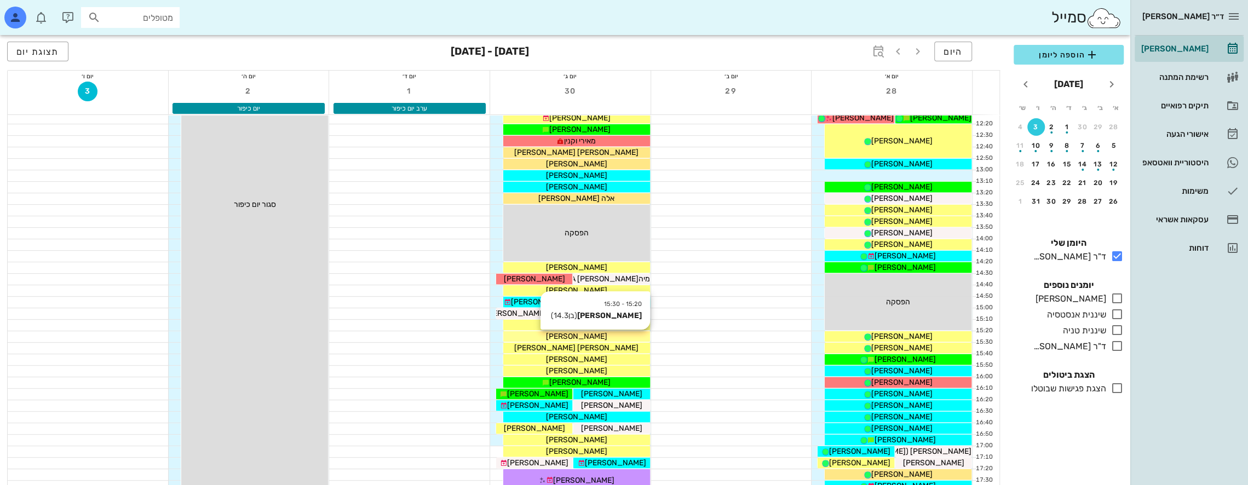
scroll to position [383, 0]
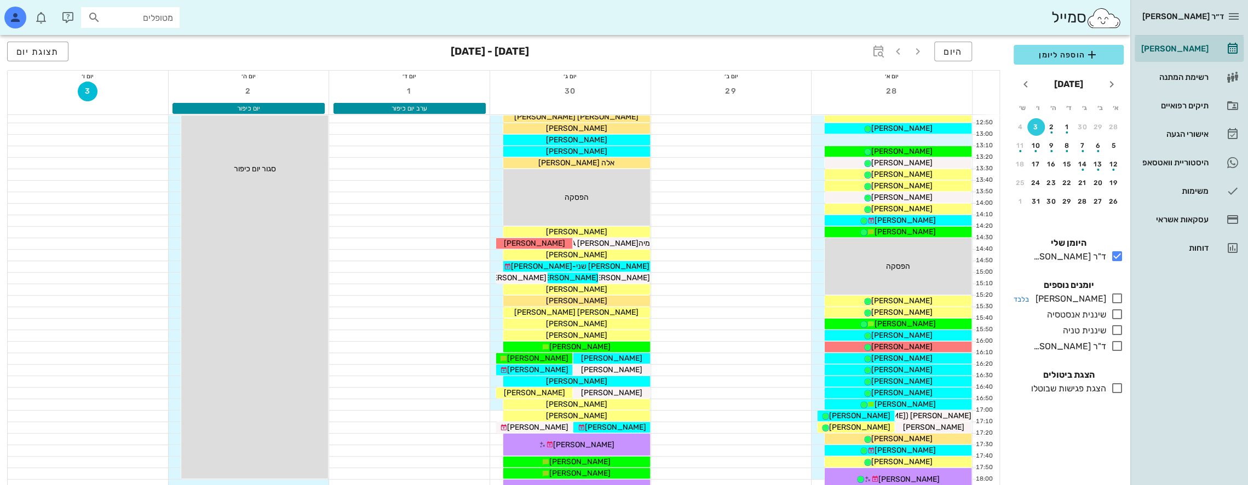
click at [1117, 296] on icon at bounding box center [1116, 298] width 13 height 13
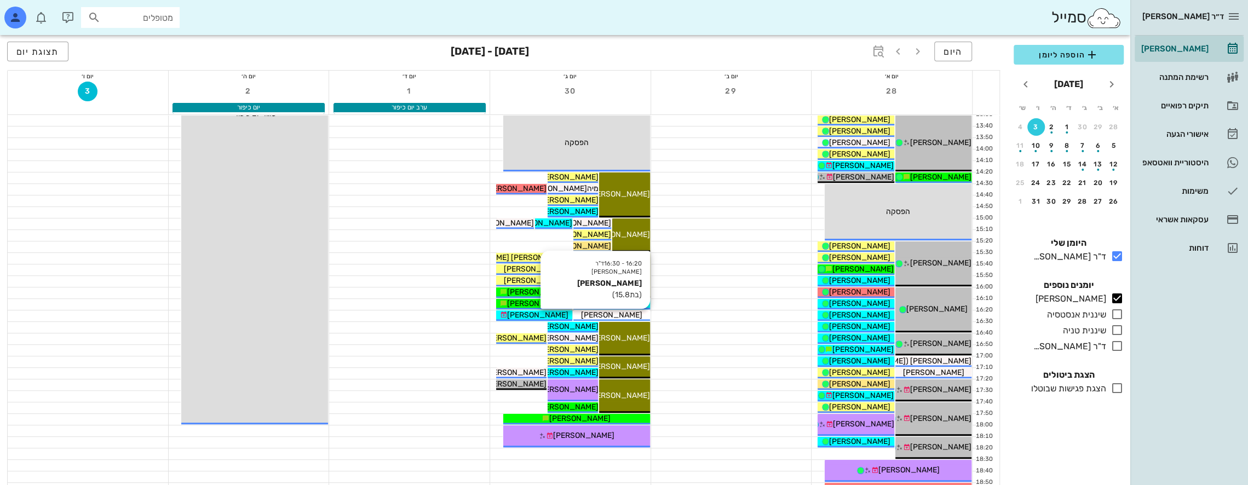
scroll to position [438, 0]
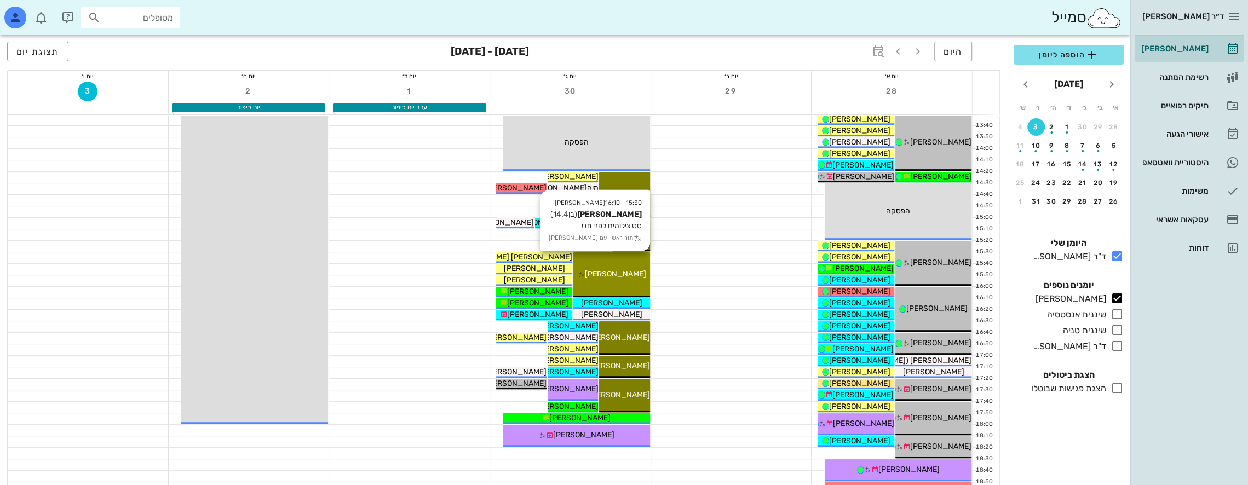
click at [636, 265] on div "15:30 - 16:10 [PERSON_NAME] (בן 14.4 ) סט צילומים לפני תט תור ראשון עם [PERSON_…" at bounding box center [611, 274] width 76 height 45
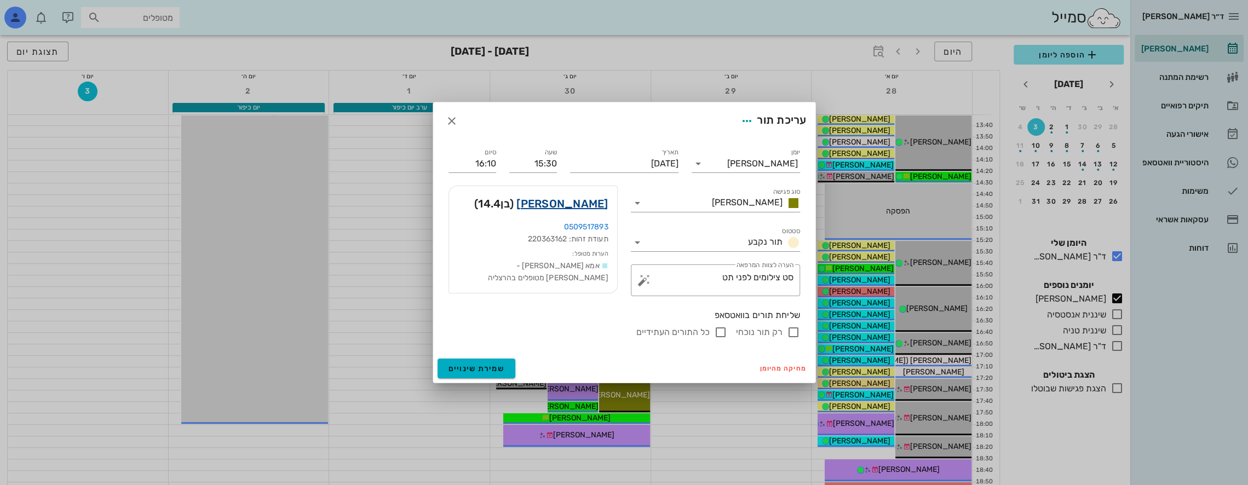
click at [595, 205] on link "[PERSON_NAME]" at bounding box center [561, 204] width 91 height 18
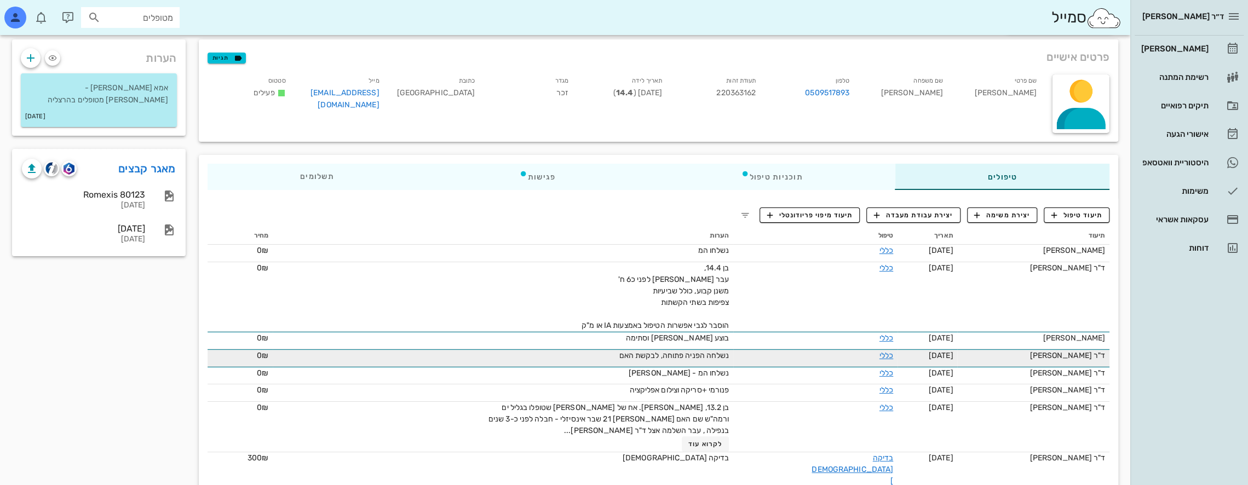
scroll to position [68, 0]
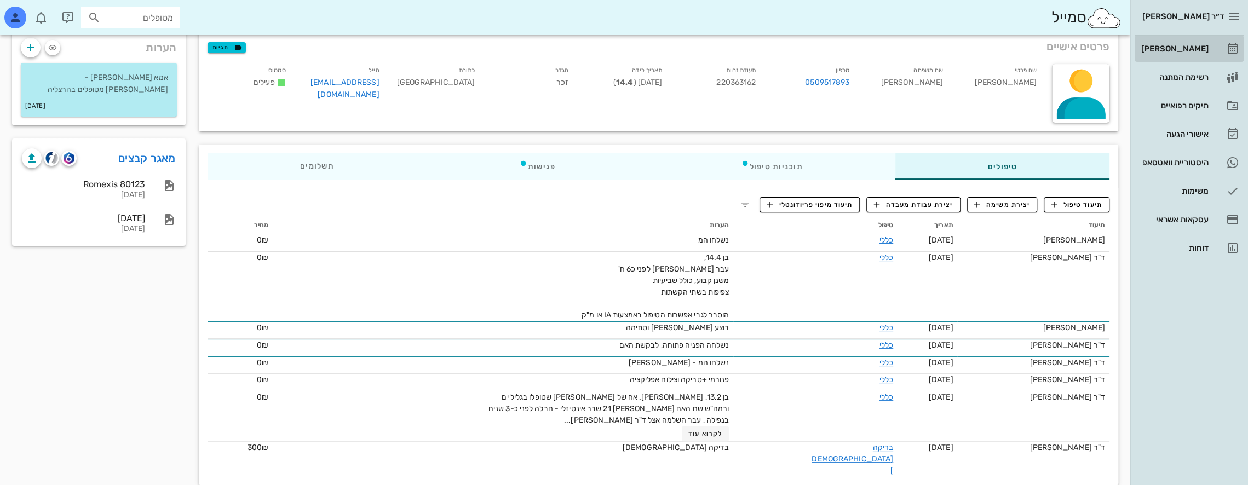
click at [1179, 49] on div "[PERSON_NAME]" at bounding box center [1174, 48] width 70 height 9
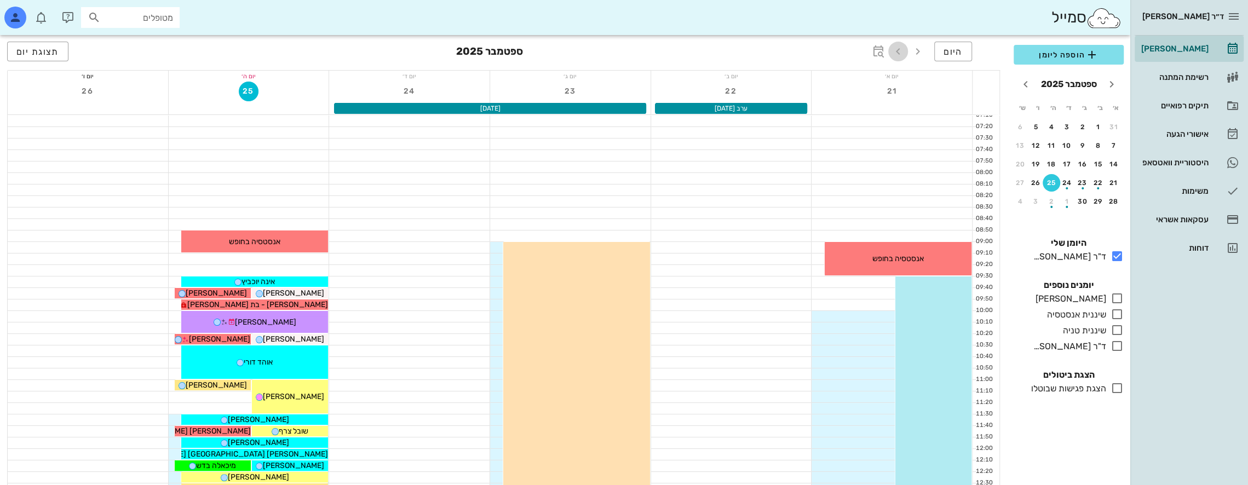
click at [900, 48] on icon "button" at bounding box center [897, 51] width 13 height 13
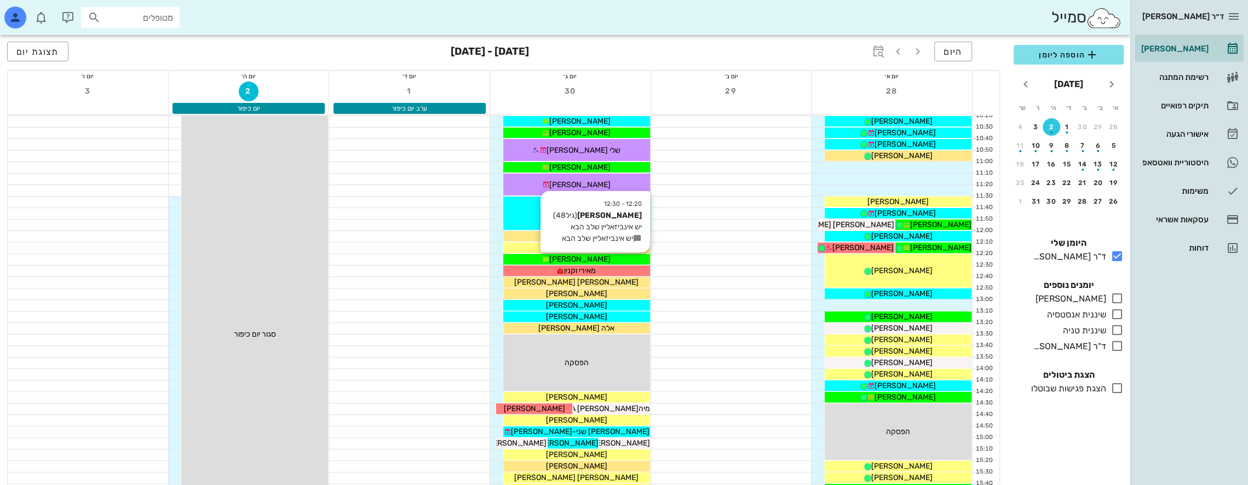
scroll to position [219, 0]
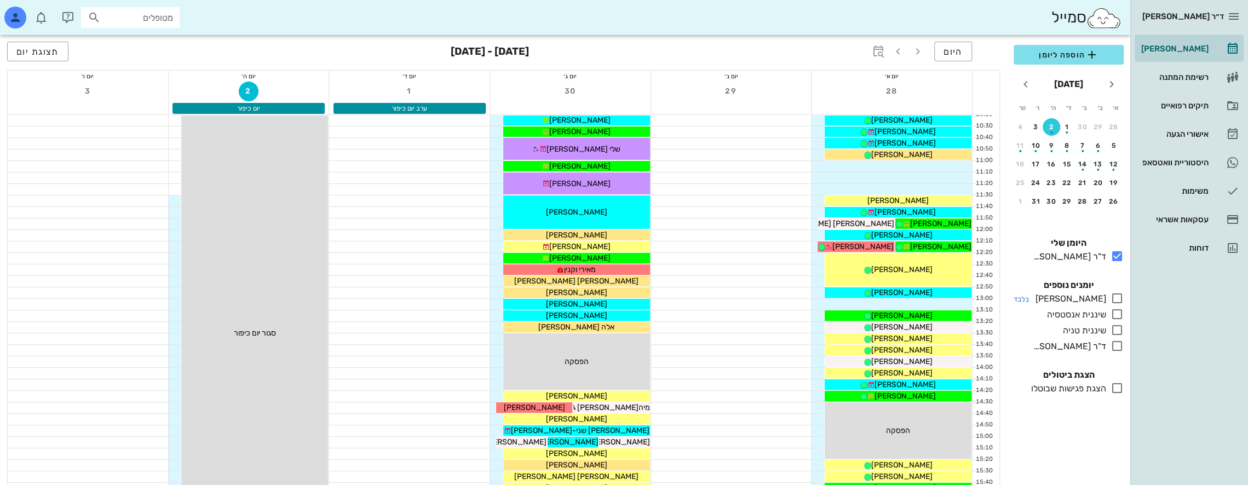
click at [1117, 293] on icon at bounding box center [1116, 298] width 13 height 13
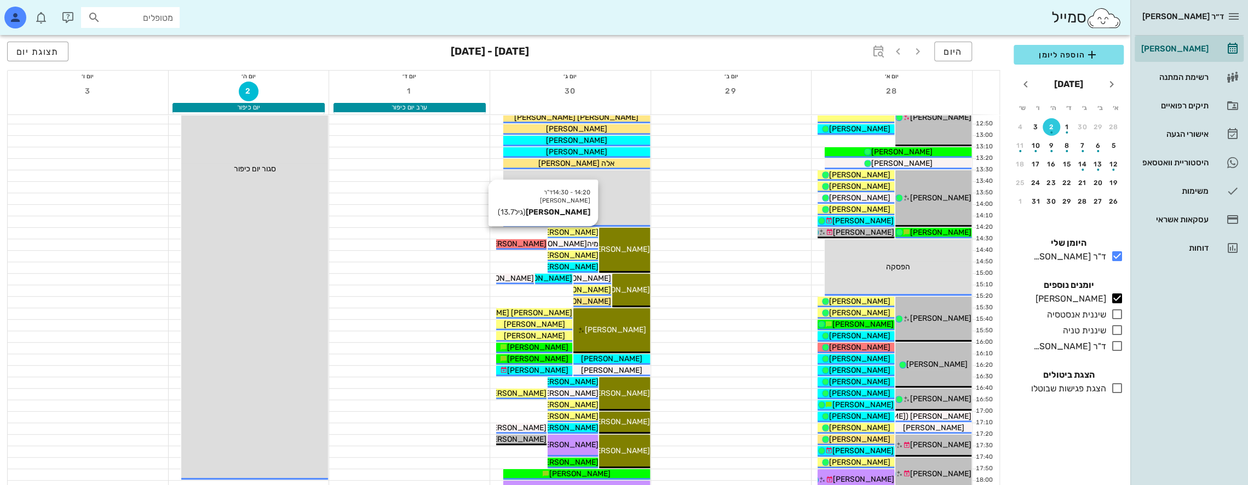
scroll to position [383, 0]
